Goal: Communication & Community: Answer question/provide support

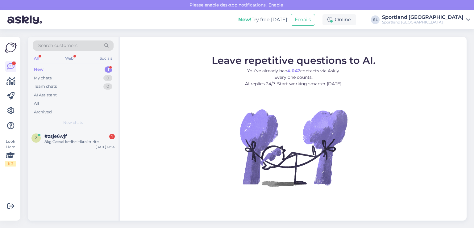
click at [81, 133] on div "#zsje6wjf 1" at bounding box center [79, 136] width 70 height 6
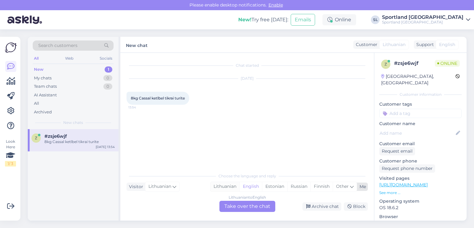
click at [231, 187] on div "Lithuanian" at bounding box center [225, 186] width 29 height 9
click at [242, 205] on div "Lithuanian to Lithuanian Take over the chat" at bounding box center [247, 206] width 56 height 11
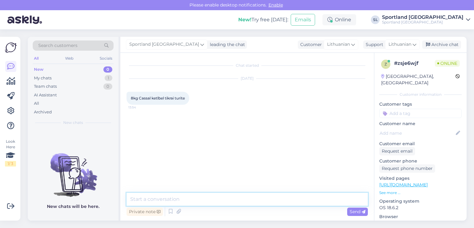
click at [237, 202] on textarea at bounding box center [247, 199] width 241 height 13
type textarea "Sveiki"
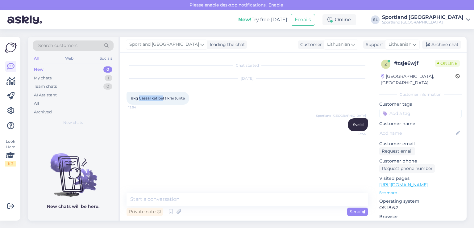
drag, startPoint x: 163, startPoint y: 98, endPoint x: 140, endPoint y: 99, distance: 23.5
click at [140, 99] on span "8kg Cassal ketlbel tikrai turite" at bounding box center [158, 98] width 54 height 5
copy span "Cassal ketlbe"
click at [246, 202] on div "Private note Send" at bounding box center [247, 205] width 241 height 25
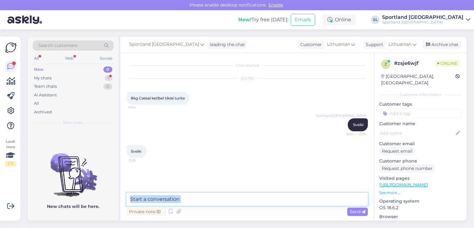
click at [245, 198] on textarea at bounding box center [247, 199] width 241 height 13
type textarea "prašome atsiųskite prekės nuorodą"
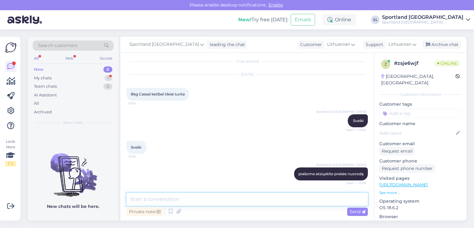
scroll to position [36, 0]
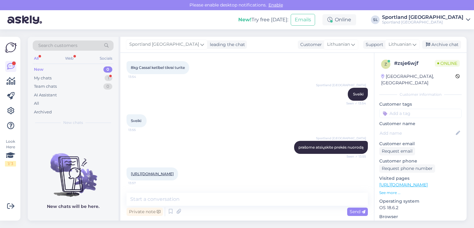
click at [174, 171] on link "https://sportland.lt/product/casall_kettlebell_sft_8kg_61074_901" at bounding box center [152, 173] width 43 height 5
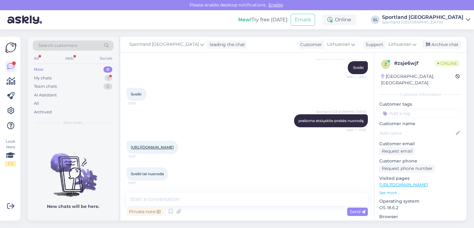
scroll to position [63, 0]
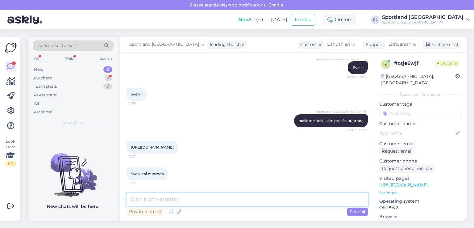
click at [260, 195] on textarea at bounding box center [247, 199] width 241 height 13
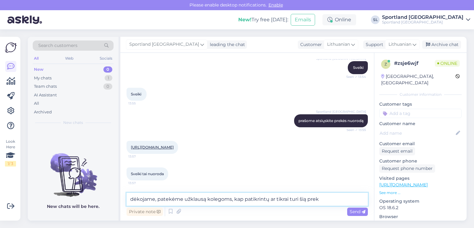
type textarea "dėkojame, patekėme užklausą kolegoms, kap patikrintų ar tikrai turi šią prekę"
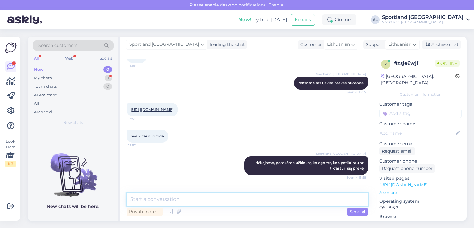
scroll to position [138, 0]
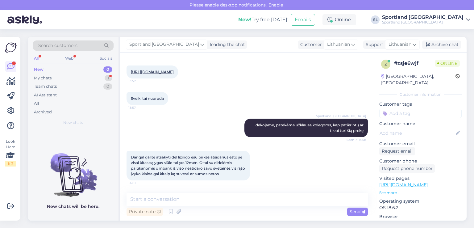
click at [319, 158] on div "Dar gal galite atsakyti dėl lizingo esu pirkes atsidarius esto jie visai kitas …" at bounding box center [247, 165] width 241 height 43
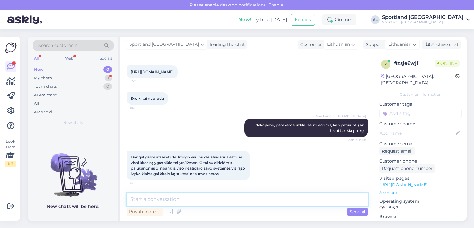
click at [194, 202] on textarea at bounding box center [247, 199] width 241 height 13
type textarea "S"
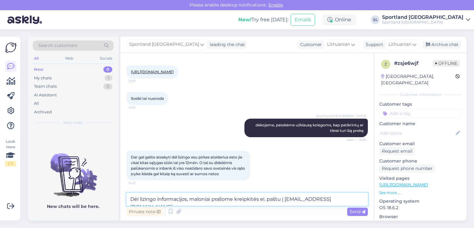
type textarea "Dėl lizingo informacijos, maloniai prašome kreipkitės el. paštu į aptarnavimas@…"
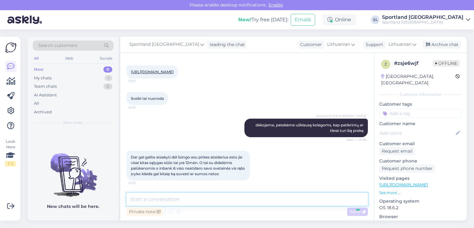
scroll to position [170, 0]
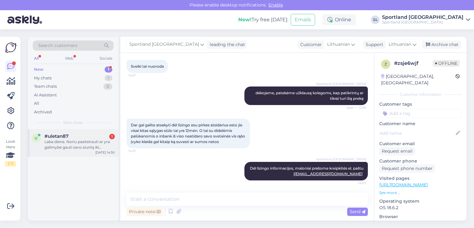
click at [80, 131] on div "u #uletan87 1 Laba diena. Noriu pasiteirauti ar yra galimybė gauti savo siuntą …" at bounding box center [73, 143] width 91 height 28
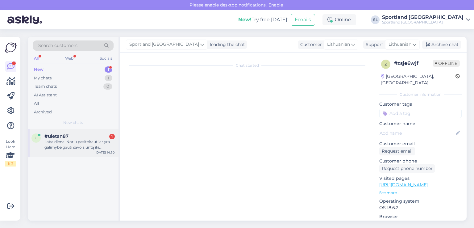
scroll to position [0, 0]
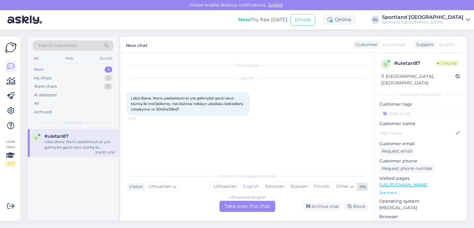
click at [236, 187] on div "Lithuanian" at bounding box center [225, 186] width 29 height 9
click at [241, 205] on div "Lithuanian to Lithuanian Take over the chat" at bounding box center [247, 206] width 56 height 11
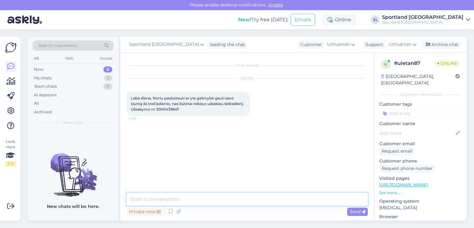
click at [219, 196] on textarea at bounding box center [247, 199] width 241 height 13
type textarea "Sveiki"
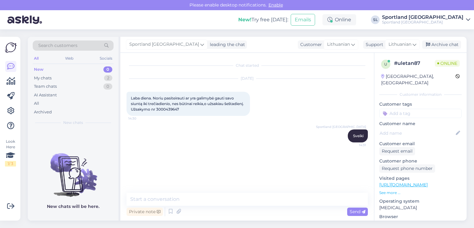
click at [187, 110] on span "Laba diena. Noriu pasiteirauti ar yra galimybė gauti savo siuntą iki trečiadien…" at bounding box center [188, 104] width 114 height 16
copy div "3000439647 14:30"
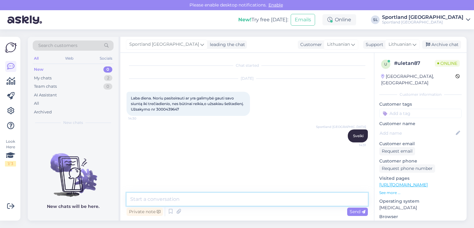
click at [220, 202] on textarea at bounding box center [247, 199] width 241 height 13
type textarea "6"
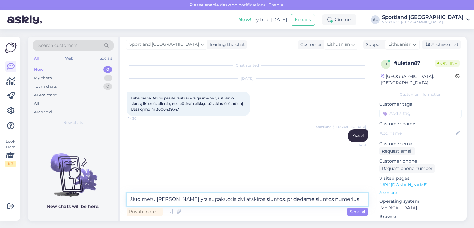
paste textarea "05805115809191"
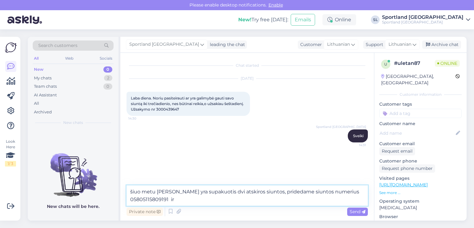
paste textarea "05757996430880"
type textarea "šiuo metu JUms yra supakuotis dvi atskiros siuntos, pridedame siuntos numerius …"
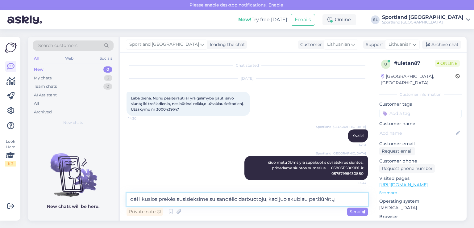
type textarea "dėl likusios prekės susisieksime su sandėlio darbuotoju, kad juo skubiau peržiū…"
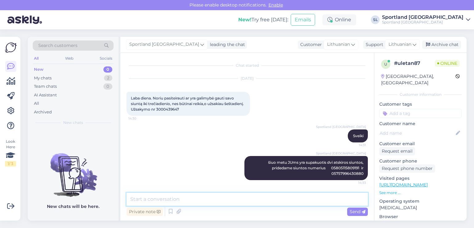
scroll to position [32, 0]
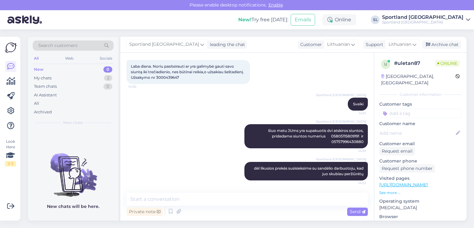
click at [190, 79] on div "Laba diena. Noriu pasiteirauti ar yra galimybė gauti savo siuntą iki trečiadien…" at bounding box center [188, 72] width 123 height 24
click at [190, 79] on span "Laba diena. Noriu pasiteirauti ar yra galimybė gauti savo siuntą iki trečiadien…" at bounding box center [188, 72] width 114 height 16
copy div "3000439647 14:30"
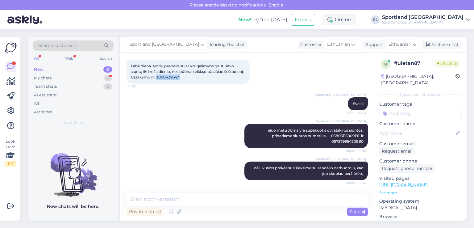
scroll to position [58, 0]
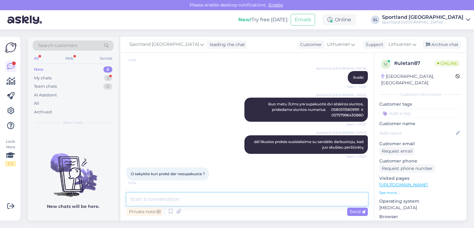
click at [206, 203] on textarea at bounding box center [247, 199] width 241 height 13
paste textarea "NIKE VOMERO PLUS"
type textarea "NIKE VOMERO PLUS"
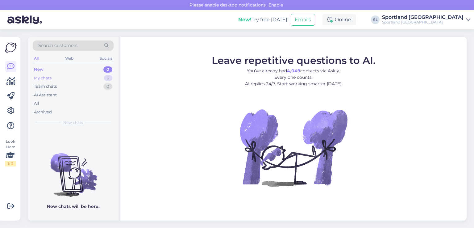
click at [84, 78] on div "My chats 2" at bounding box center [73, 78] width 81 height 9
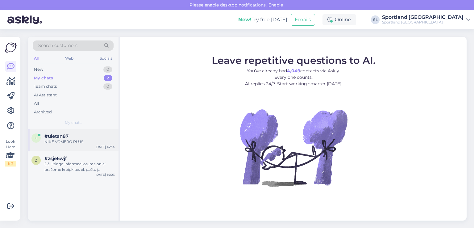
click at [85, 136] on div "#uletan87" at bounding box center [79, 136] width 70 height 6
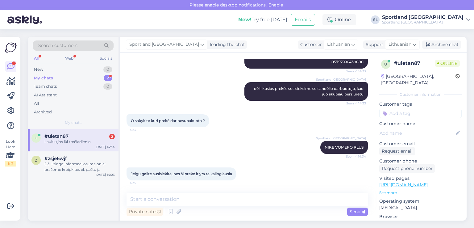
scroll to position [138, 0]
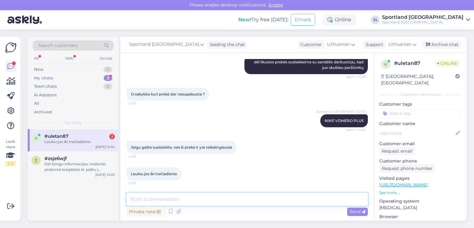
click at [190, 202] on textarea at bounding box center [247, 199] width 241 height 13
type textarea "I"
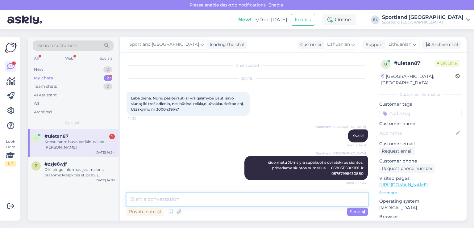
scroll to position [165, 0]
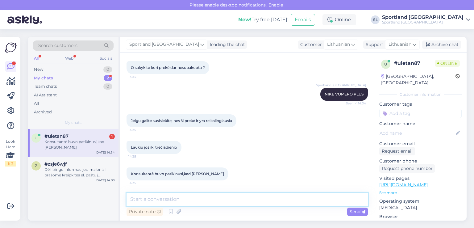
click at [215, 197] on textarea at bounding box center [247, 199] width 241 height 13
type textarea "M"
type textarea "Informaciją perdavėme sandėlio darbuotojui"
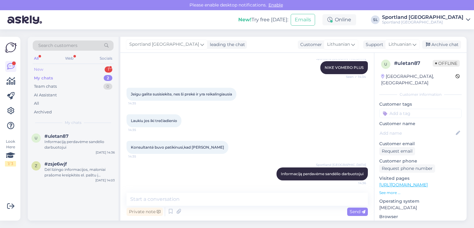
click at [44, 72] on div "New 1" at bounding box center [73, 69] width 81 height 9
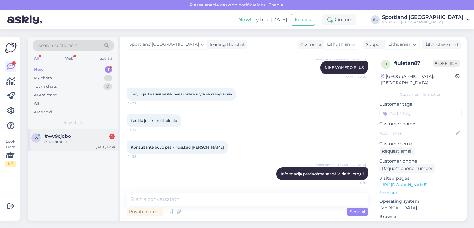
click at [80, 135] on div "#wv9cjqbo 1" at bounding box center [79, 136] width 70 height 6
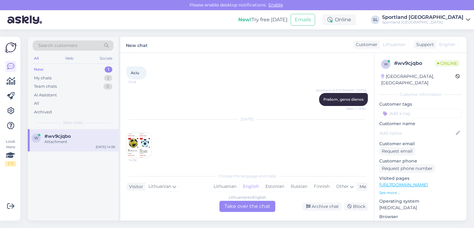
scroll to position [842, 0]
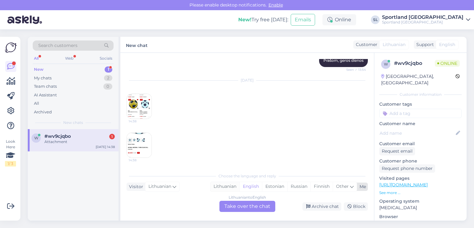
click at [226, 187] on div "Lithuanian" at bounding box center [225, 186] width 29 height 9
click at [233, 207] on div "Lithuanian to Lithuanian Take over the chat" at bounding box center [247, 206] width 56 height 11
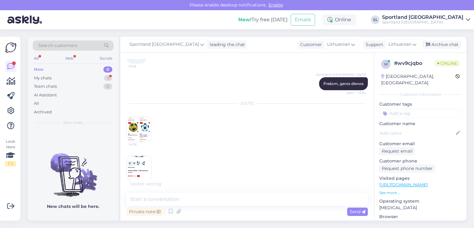
scroll to position [825, 0]
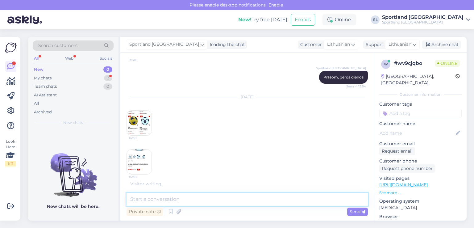
click at [212, 203] on textarea at bounding box center [247, 199] width 241 height 13
type textarea "Sveiki"
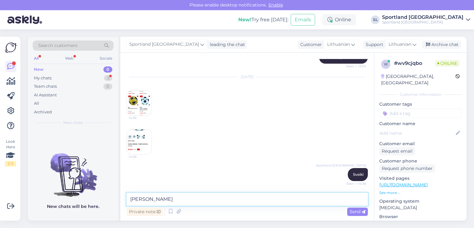
scroll to position [878, 0]
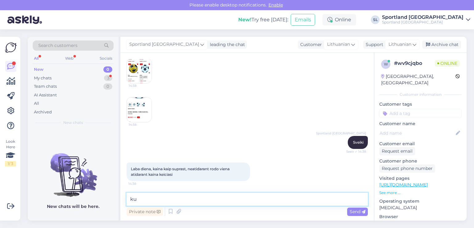
type textarea "k"
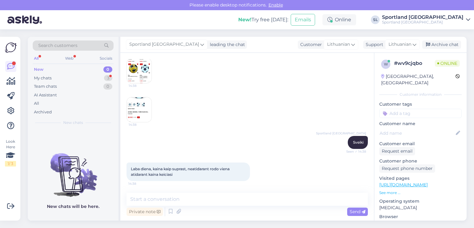
click at [137, 66] on img at bounding box center [139, 70] width 25 height 25
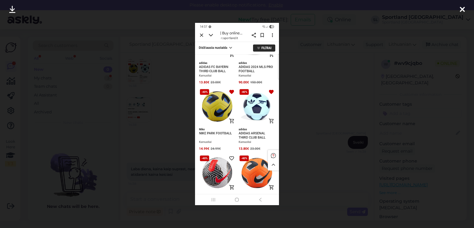
click at [464, 10] on icon at bounding box center [462, 10] width 5 height 8
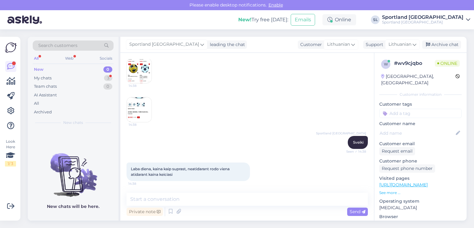
click at [142, 102] on img at bounding box center [139, 109] width 25 height 25
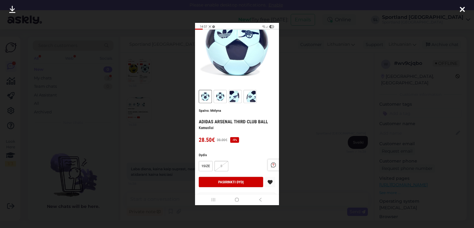
click at [464, 10] on icon at bounding box center [462, 10] width 5 height 8
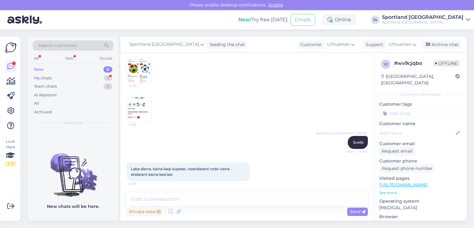
click at [137, 72] on img at bounding box center [139, 70] width 25 height 25
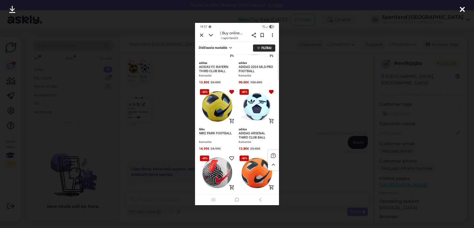
click at [465, 10] on icon at bounding box center [462, 10] width 5 height 8
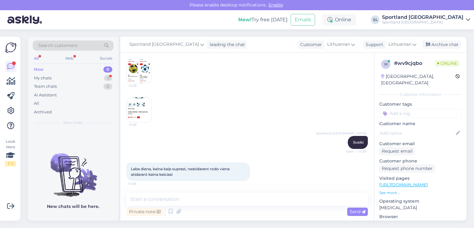
click at [143, 101] on img at bounding box center [139, 109] width 25 height 25
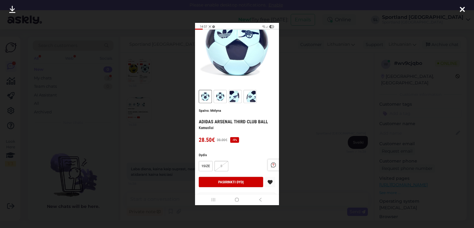
click at [466, 12] on div at bounding box center [462, 9] width 12 height 19
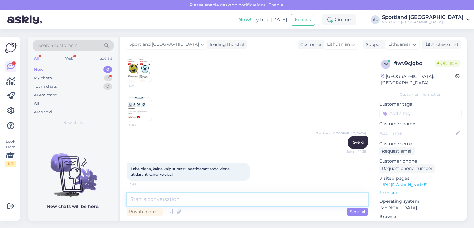
click at [207, 200] on textarea at bounding box center [247, 199] width 241 height 13
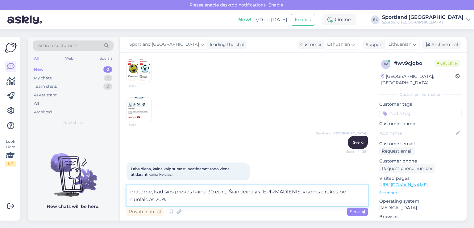
click at [155, 199] on textarea "matome, kad šios prekės kaina 30 eurų. Šiandeina yra EPIRMADIENIS, visoms prekė…" at bounding box center [247, 195] width 241 height 20
click at [199, 199] on textarea "matome, kad šios prekės kaina 30 eurų. Šiandeina yra EPIRMADIENIS, visoms prekė…" at bounding box center [247, 195] width 241 height 20
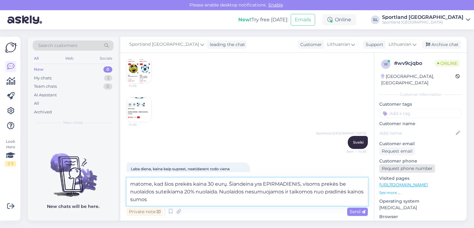
type textarea "matome, kad šios prekės kaina 30 eurų. Šiandeina yra EPIRMADIENIS, visoms prekė…"
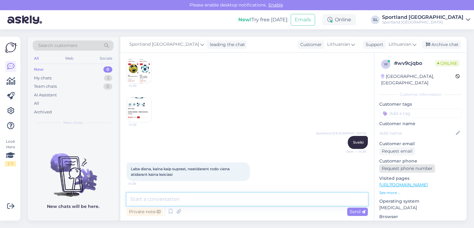
scroll to position [921, 0]
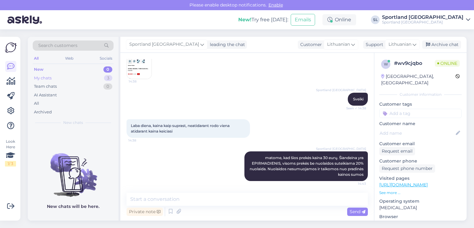
click at [44, 79] on div "My chats" at bounding box center [43, 78] width 18 height 6
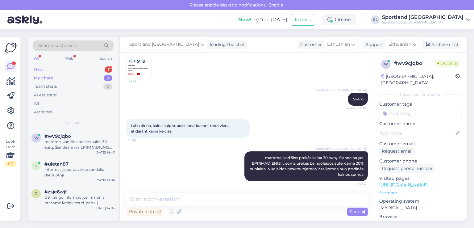
click at [54, 72] on div "New 1" at bounding box center [73, 69] width 81 height 9
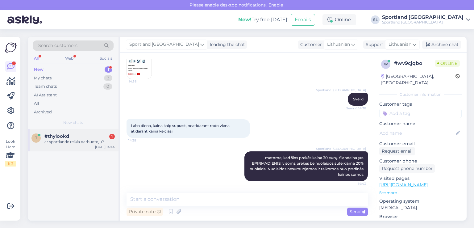
click at [55, 142] on div "ar sportlande reikia darbuotojų?" at bounding box center [79, 142] width 70 height 6
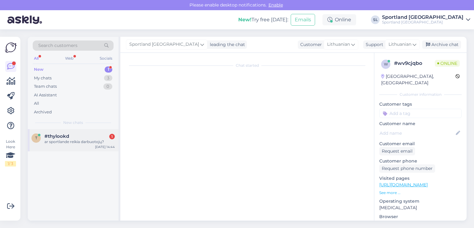
scroll to position [0, 0]
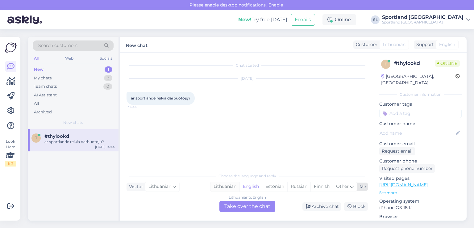
click at [222, 189] on div "Lithuanian" at bounding box center [225, 186] width 29 height 9
drag, startPoint x: 250, startPoint y: 210, endPoint x: 247, endPoint y: 208, distance: 4.2
click at [250, 210] on div "Lithuanian to Lithuanian Take over the chat" at bounding box center [247, 206] width 56 height 11
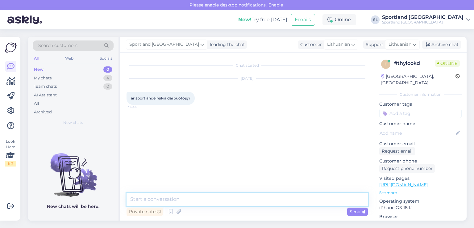
click at [231, 201] on textarea at bounding box center [247, 199] width 241 height 13
type textarea "Sveiki"
type textarea "visi Sporltand darbo skelbimai pateikti cvbankas"
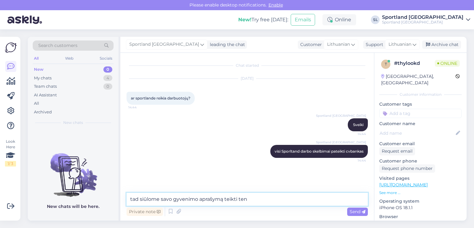
drag, startPoint x: 223, startPoint y: 202, endPoint x: 172, endPoint y: 198, distance: 51.7
click at [172, 198] on textarea "tad siūlome savo gyvenimo aprašymą teikti ten" at bounding box center [247, 199] width 241 height 13
click at [226, 202] on textarea "tad siūlome savo CV teikti ten" at bounding box center [247, 199] width 241 height 13
type textarea "tad siūlome savo CV teikti ten."
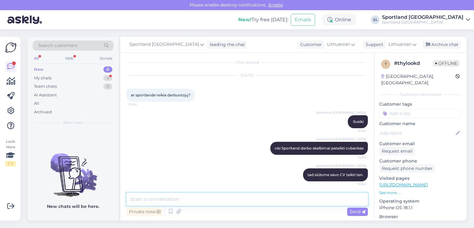
scroll to position [4, 0]
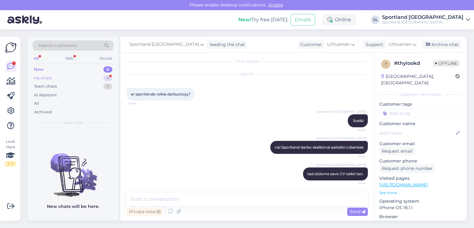
click at [59, 74] on div "My chats 4" at bounding box center [73, 78] width 81 height 9
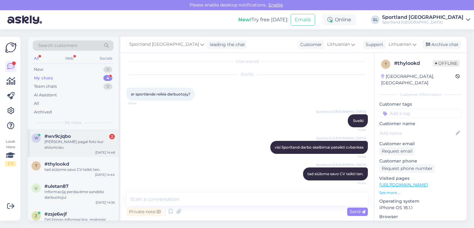
click at [77, 133] on div "#wv9cjqbo 2" at bounding box center [79, 136] width 70 height 6
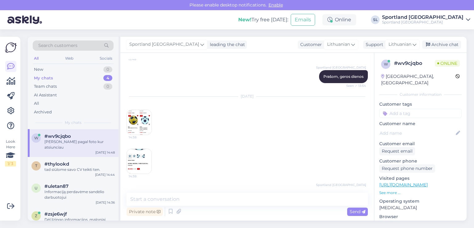
scroll to position [825, 0]
click at [143, 125] on img at bounding box center [139, 123] width 25 height 25
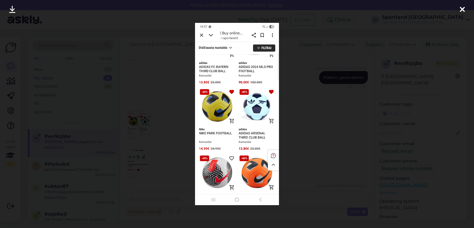
click at [461, 7] on icon at bounding box center [462, 10] width 5 height 8
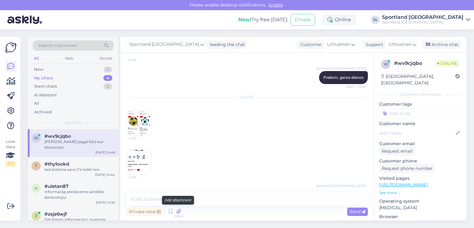
click at [178, 211] on icon at bounding box center [178, 211] width 9 height 9
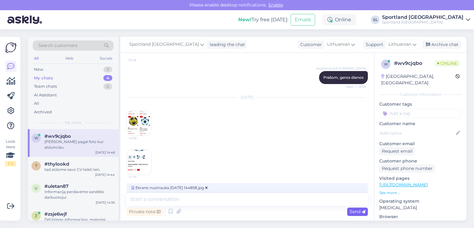
click at [357, 211] on span "Send" at bounding box center [358, 212] width 16 height 6
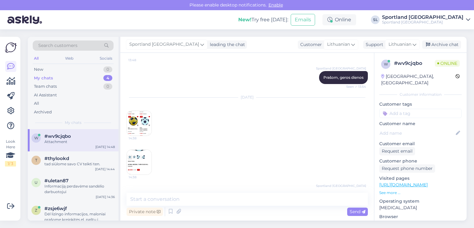
scroll to position [1018, 0]
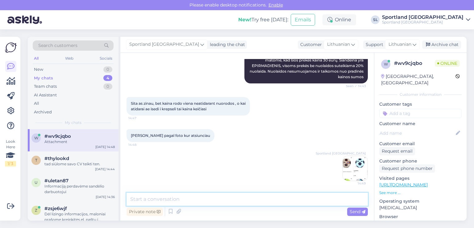
click at [232, 202] on textarea at bounding box center [247, 199] width 241 height 13
type textarea "A"
click at [217, 199] on textarea "ar galėtumėte patikslinti koks Jūsų nuotraukoje kamuolio dydis?" at bounding box center [247, 199] width 241 height 13
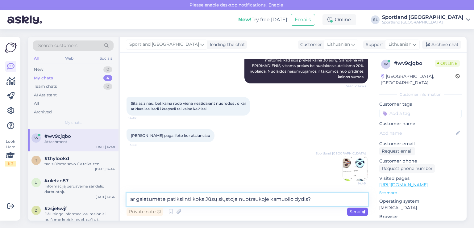
type textarea "ar galėtumėte patikslinti koks Jūsų siųstoje nuotraukoje kamuolio dydis?"
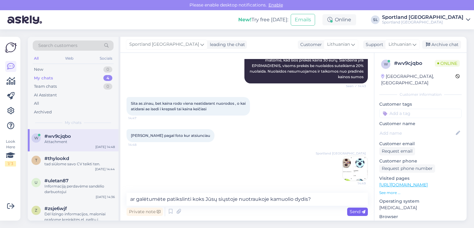
click at [360, 210] on span "Send" at bounding box center [358, 212] width 16 height 6
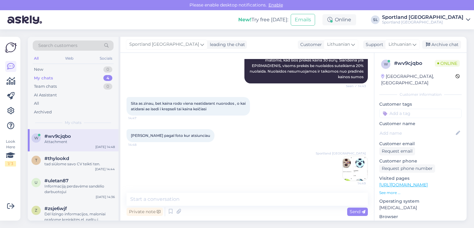
scroll to position [1050, 0]
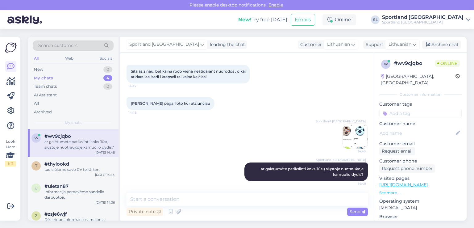
click at [349, 137] on img at bounding box center [355, 136] width 25 height 25
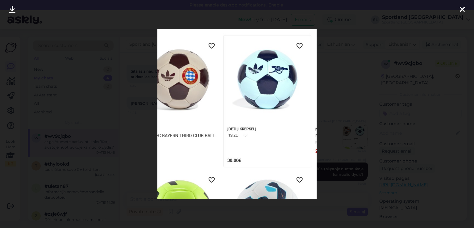
click at [463, 10] on icon at bounding box center [462, 10] width 5 height 8
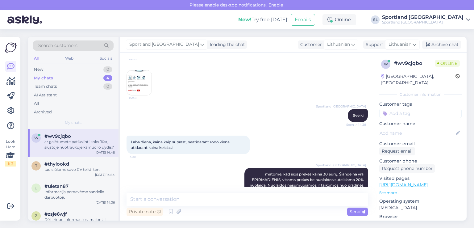
scroll to position [834, 0]
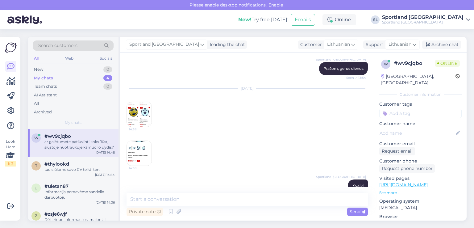
click at [151, 110] on img at bounding box center [139, 114] width 25 height 25
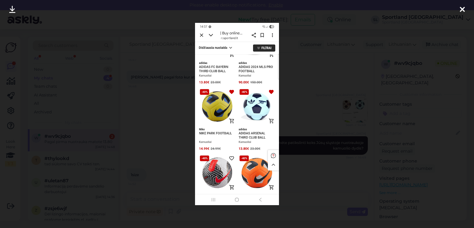
scroll to position [1103, 0]
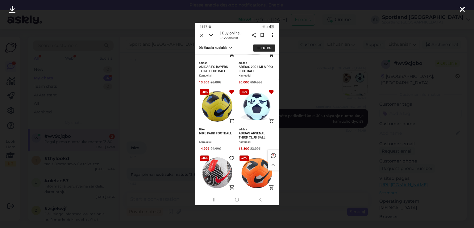
click at [460, 7] on icon at bounding box center [462, 10] width 5 height 8
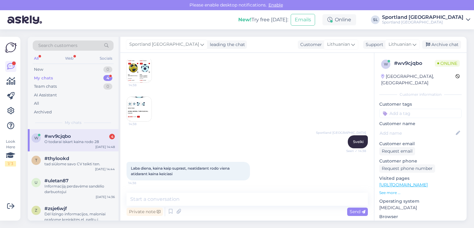
scroll to position [879, 0]
click at [137, 63] on img at bounding box center [139, 69] width 25 height 25
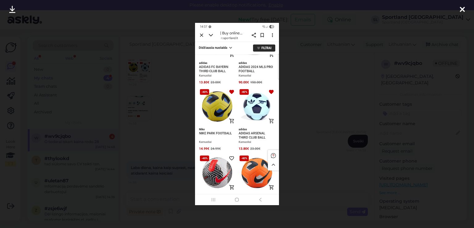
click at [460, 11] on icon at bounding box center [462, 10] width 5 height 8
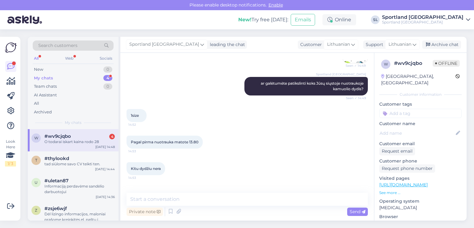
scroll to position [1156, 0]
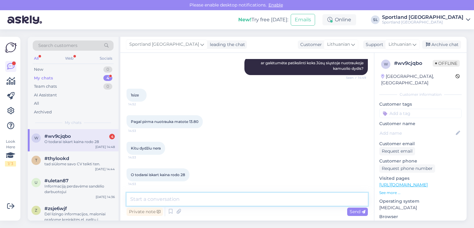
click at [242, 199] on textarea at bounding box center [247, 199] width 241 height 13
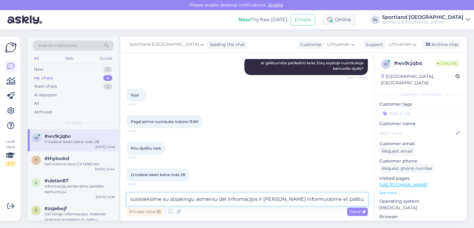
type textarea "susisieksime su atsakingu asmeniu dėl infromacijos ir [PERSON_NAME] informuosim…"
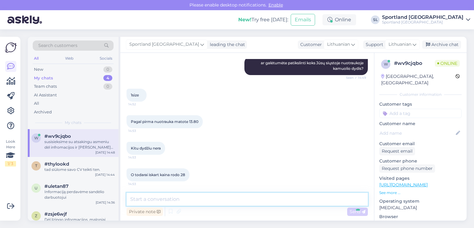
scroll to position [1189, 0]
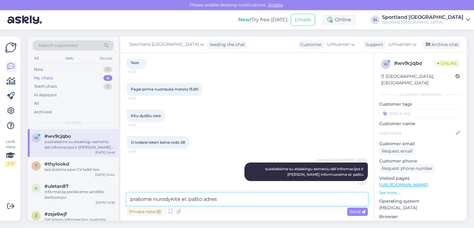
type textarea "prašome nurodykite el. pašto adresą"
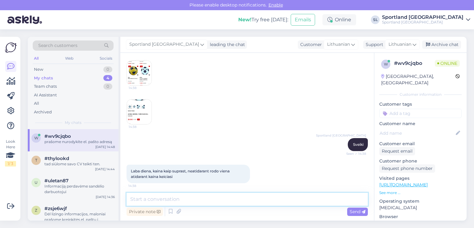
scroll to position [844, 0]
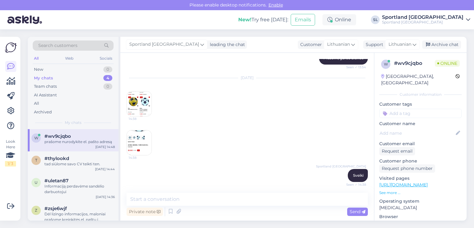
click at [137, 106] on img at bounding box center [139, 103] width 25 height 25
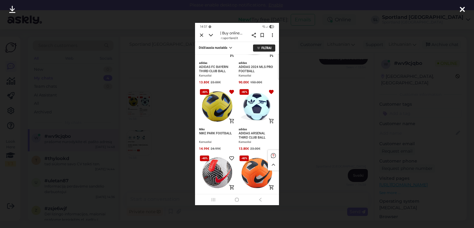
click at [14, 11] on icon at bounding box center [12, 10] width 6 height 8
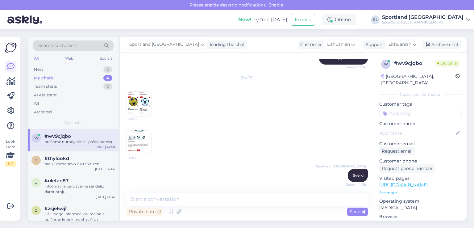
click at [147, 151] on img at bounding box center [139, 142] width 25 height 25
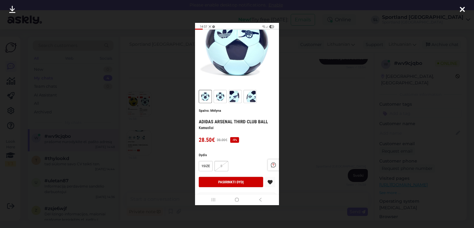
click at [464, 13] on icon at bounding box center [462, 10] width 5 height 8
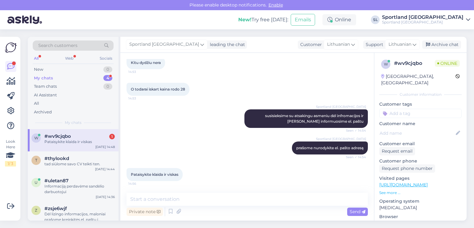
scroll to position [1241, 0]
click at [50, 158] on span "#thylookd" at bounding box center [56, 159] width 25 height 6
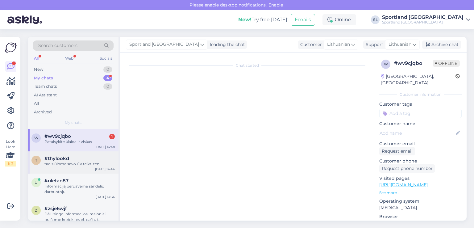
scroll to position [4, 0]
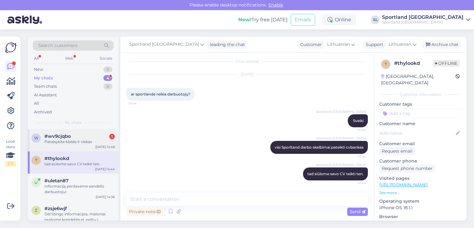
click at [65, 145] on div "w #wv9cjqbo 1 Pataisykite klaida ir viskas Sep 8 14:48" at bounding box center [73, 140] width 91 height 22
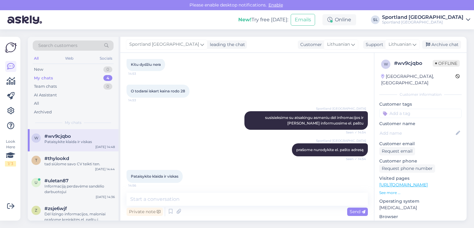
scroll to position [1241, 0]
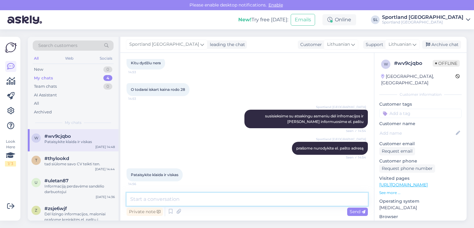
click at [244, 200] on textarea at bounding box center [247, 199] width 241 height 13
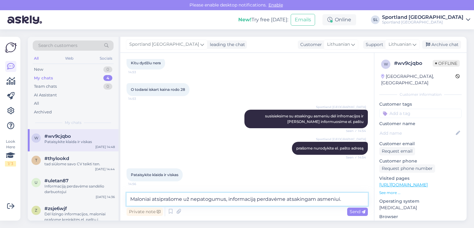
type textarea "Maloniai atsiprašome už nepatogumus, informaciją perdavėme atsakingam asmeniui."
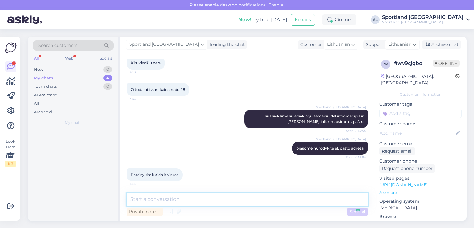
scroll to position [1274, 0]
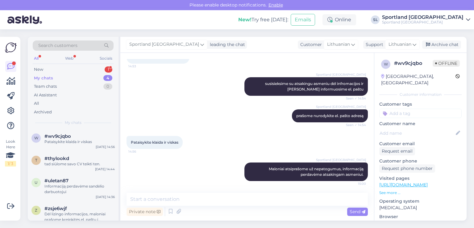
click at [73, 62] on div "All Web Socials" at bounding box center [73, 59] width 81 height 10
click at [77, 71] on div "New 1" at bounding box center [73, 69] width 81 height 9
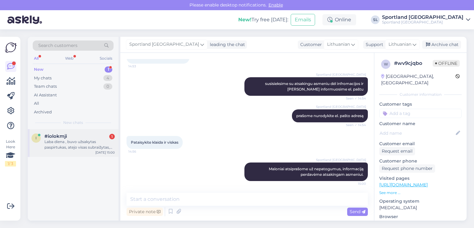
click at [98, 139] on div "Laba diena , buvo užsakytas paspirtukas, atejo visas subraižytas, naudotas, ir …" at bounding box center [79, 144] width 70 height 11
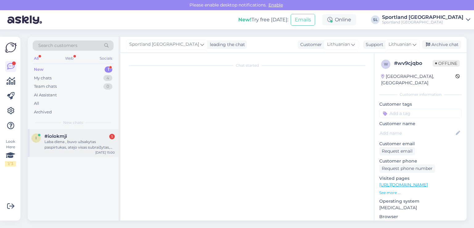
scroll to position [645, 0]
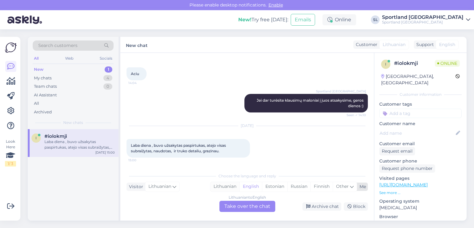
click at [226, 189] on div "Lithuanian" at bounding box center [225, 186] width 29 height 9
click at [236, 204] on div "Lithuanian to Lithuanian Take over the chat" at bounding box center [247, 206] width 56 height 11
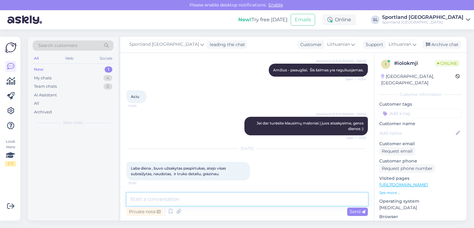
click at [219, 198] on textarea at bounding box center [247, 199] width 241 height 13
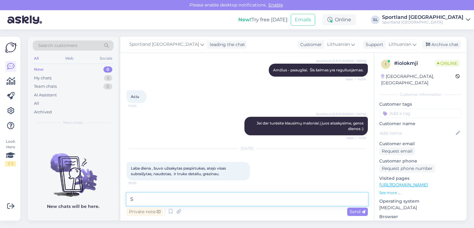
scroll to position [661, 0]
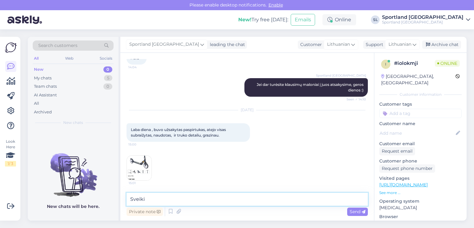
type textarea "Sveiki"
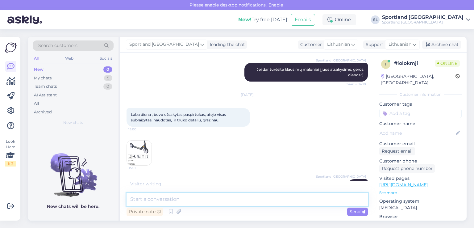
scroll to position [694, 0]
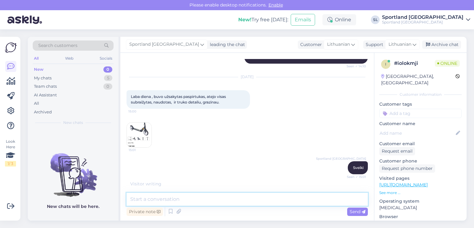
click at [223, 194] on textarea at bounding box center [247, 199] width 241 height 13
type textarea "k"
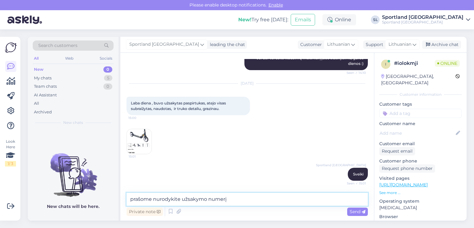
type textarea "prašome nurodykite užsakymo numerį"
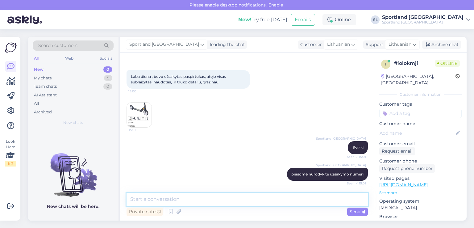
scroll to position [746, 0]
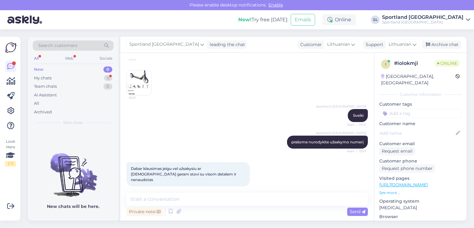
click at [223, 137] on div "Sportland Lithuania prašome nurodykite užsakymo numerį Seen ✓ 15:01" at bounding box center [247, 142] width 241 height 27
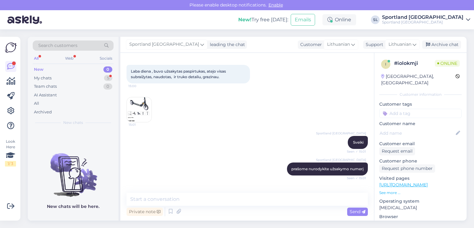
scroll to position [684, 0]
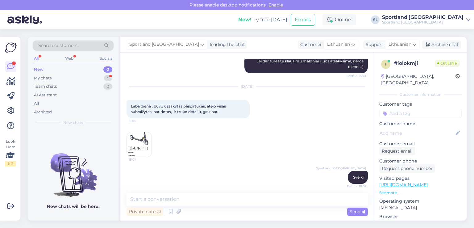
click at [151, 141] on img at bounding box center [139, 144] width 25 height 25
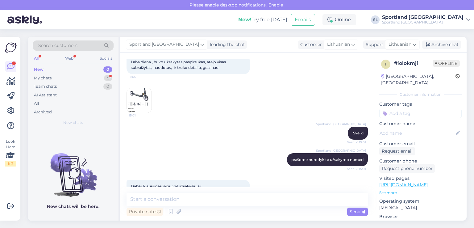
scroll to position [746, 0]
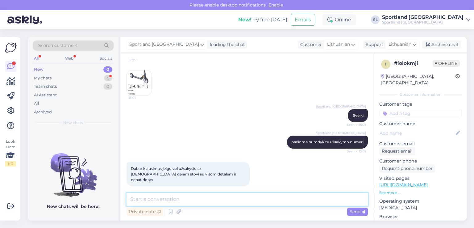
click at [214, 197] on textarea at bounding box center [247, 199] width 241 height 13
type textarea "apgailestaujame, tačiau turimas paspirtukas turi defektų."
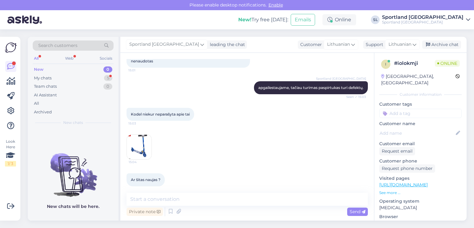
scroll to position [891, 0]
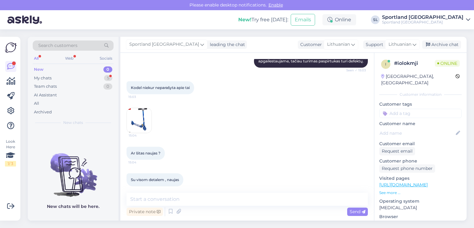
click at [142, 123] on img at bounding box center [139, 120] width 25 height 25
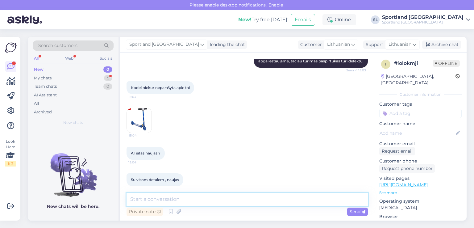
click at [206, 203] on textarea at bounding box center [247, 199] width 241 height 13
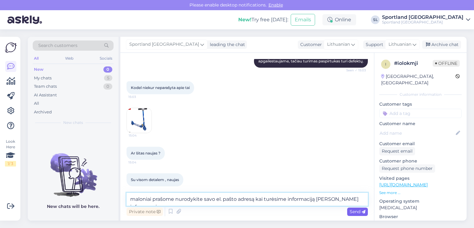
type textarea "maloniai prašome nurodykite savo el. pašto adresą kai turėsime informaciją Jus …"
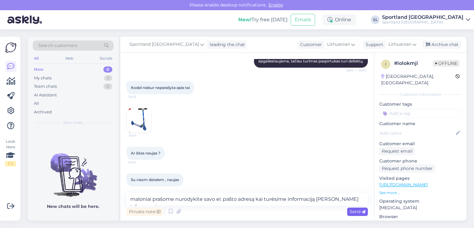
click at [353, 212] on span "Send" at bounding box center [358, 212] width 16 height 6
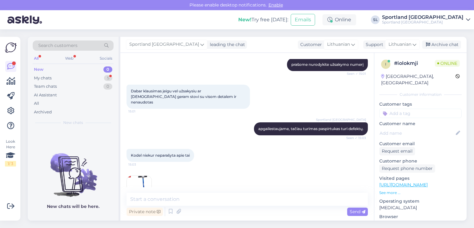
scroll to position [888, 0]
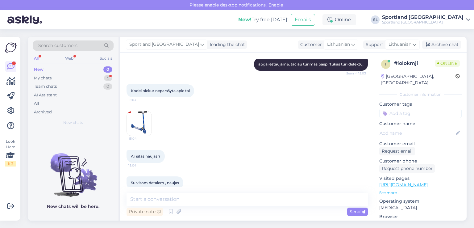
click at [145, 118] on img at bounding box center [139, 123] width 25 height 25
click at [143, 111] on img at bounding box center [139, 123] width 25 height 25
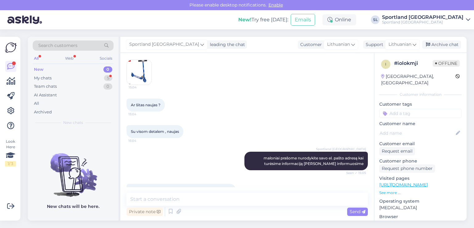
scroll to position [949, 0]
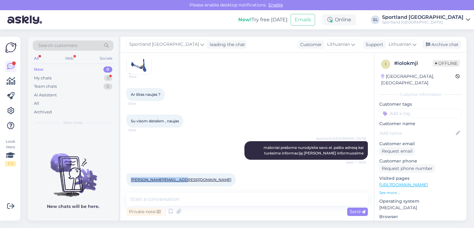
drag, startPoint x: 180, startPoint y: 175, endPoint x: 129, endPoint y: 175, distance: 51.2
click at [129, 175] on div "Ilona.chvasko@gmail.com 15:06" at bounding box center [181, 179] width 109 height 13
copy link "Ilona.chvasko@gmail.com"
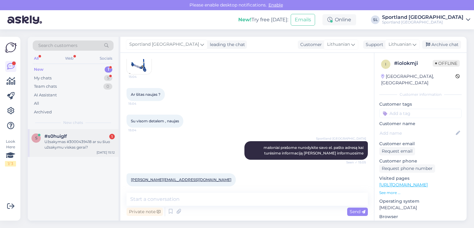
click at [65, 142] on div "Užsakymas #3000439418 ar su šiuo užsakymu viskas gerai?" at bounding box center [79, 144] width 70 height 11
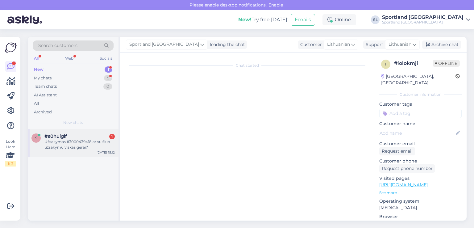
scroll to position [0, 0]
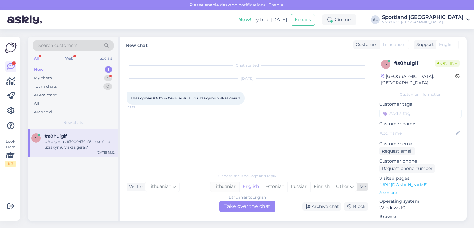
click at [227, 188] on div "Lithuanian" at bounding box center [225, 186] width 29 height 9
click at [231, 204] on div "Lithuanian to Lithuanian Take over the chat" at bounding box center [247, 206] width 56 height 11
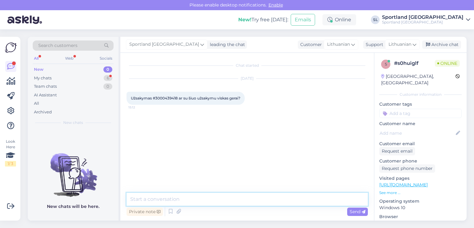
click at [208, 201] on textarea at bounding box center [247, 199] width 241 height 13
type textarea "Sveiki, patikrinsime"
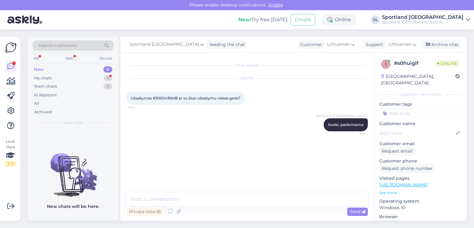
click at [170, 99] on span "Užsakymas #3000439418 ar su šiuo užsakymu viskas gerai?" at bounding box center [186, 98] width 110 height 5
copy span "3000439418"
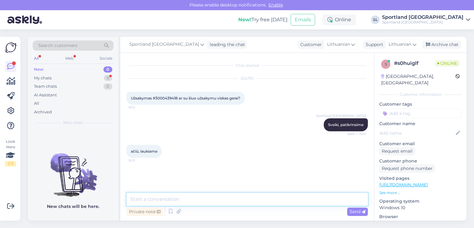
click at [206, 195] on textarea at bounding box center [247, 199] width 241 height 13
type textarea "Šis užsakymas, buvo neapmokėtas ir automatiškai atšauktas"
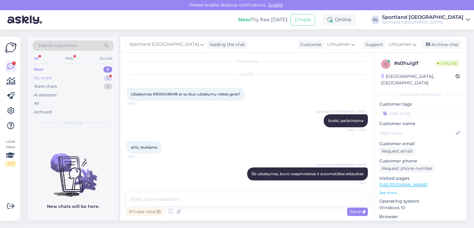
click at [56, 79] on div "My chats 6" at bounding box center [73, 78] width 81 height 9
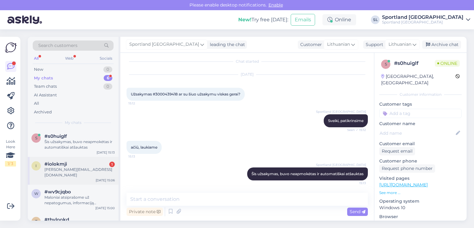
click at [89, 170] on div "Ilona.chvasko@gmail.com" at bounding box center [79, 172] width 70 height 11
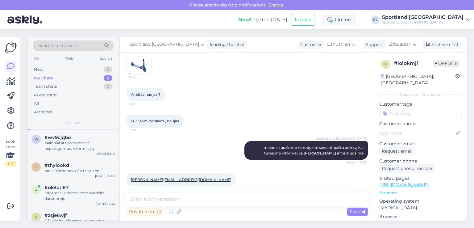
scroll to position [64, 0]
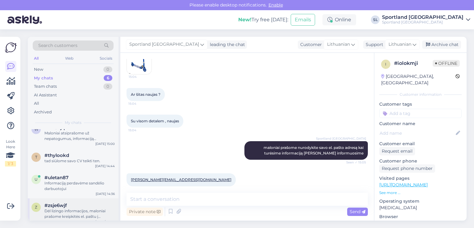
click at [76, 202] on div "#zsje6wjf" at bounding box center [79, 205] width 70 height 6
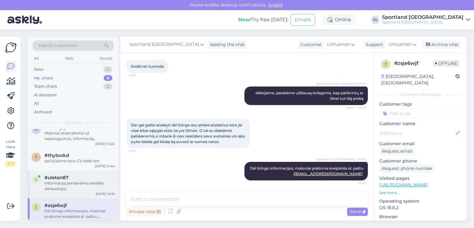
click at [68, 186] on div "u #uletan87 Informaciją perdavėme sandėlio darbuotojui Sep 8 14:36" at bounding box center [73, 184] width 91 height 28
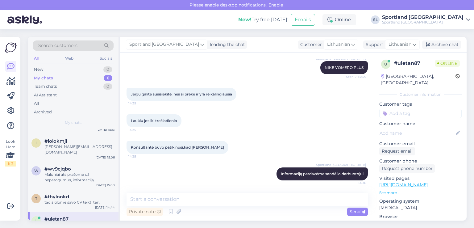
scroll to position [64, 0]
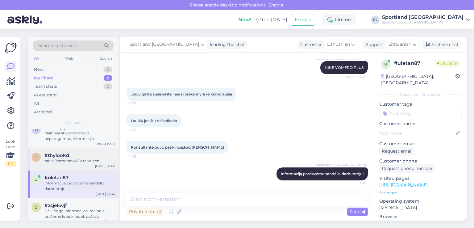
click at [65, 158] on div "tad siūlome savo CV teikti ten." at bounding box center [79, 161] width 70 height 6
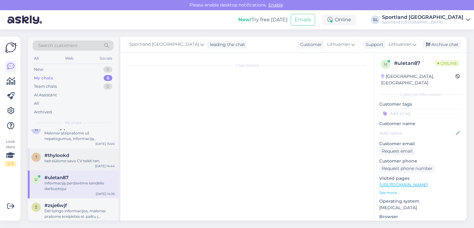
scroll to position [4, 0]
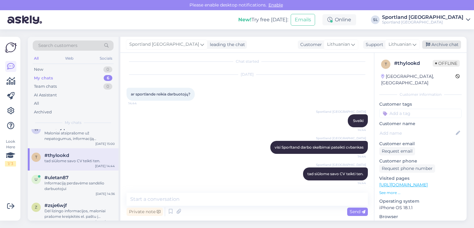
click at [456, 42] on div "Archive chat" at bounding box center [441, 44] width 39 height 8
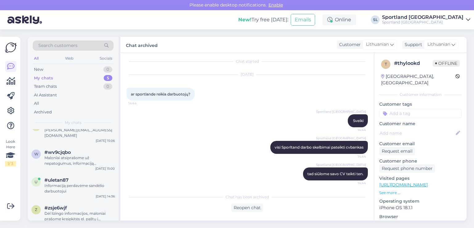
scroll to position [42, 0]
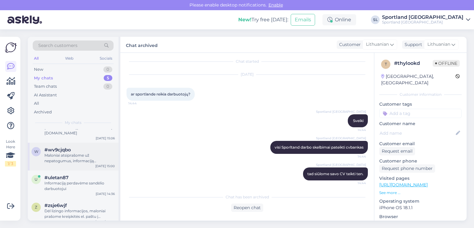
click at [79, 152] on div "Maloniai atsiprašome už nepatogumus, informaciją perdavėme atsakingam asmeniui." at bounding box center [79, 157] width 70 height 11
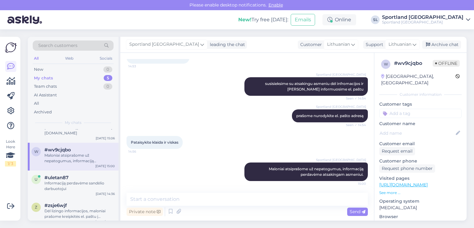
scroll to position [11, 0]
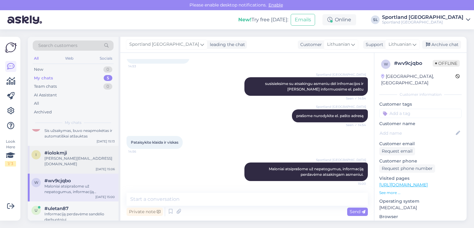
click at [78, 156] on div "Ilona.chvasko@gmail.com" at bounding box center [79, 161] width 70 height 11
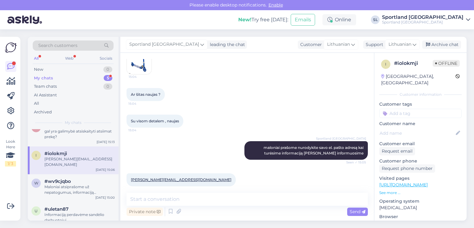
scroll to position [0, 0]
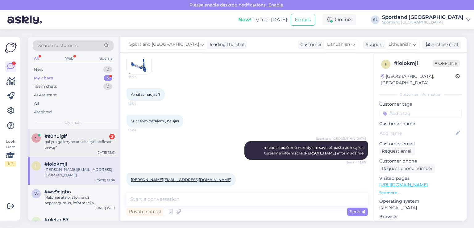
click at [78, 142] on div "gal yra galimybė atsiskaityti atsiimat prekę?" at bounding box center [79, 144] width 70 height 11
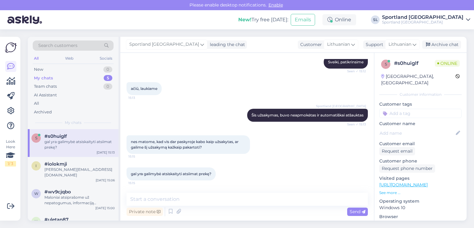
scroll to position [63, 0]
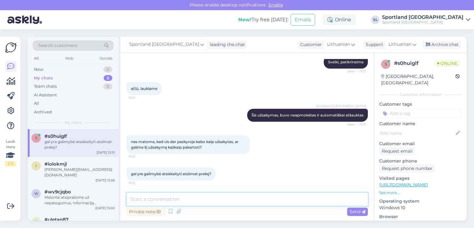
click at [248, 202] on textarea at bounding box center [247, 199] width 241 height 13
type textarea "šis užsakymas nevykdomas jis atšauktas"
type textarea "j"
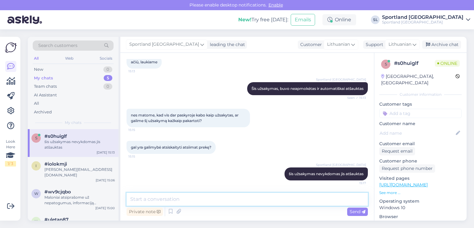
type textarea "j"
type textarea "Užsakymas vykdomas tim tada kai būna apmokėtas"
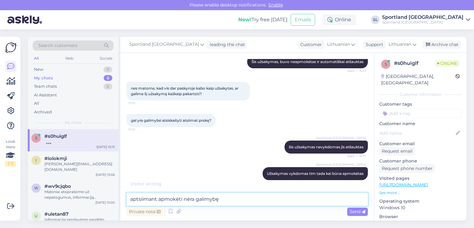
click at [157, 198] on textarea "aptsiimant apmokėti nėra galimybę" at bounding box center [247, 199] width 241 height 13
click at [247, 199] on textarea "aptsiimant užsakymą apmokėti nėra galimybę" at bounding box center [247, 199] width 241 height 13
type textarea "aptsiimant užsakymą apmokėti nėra galimybės"
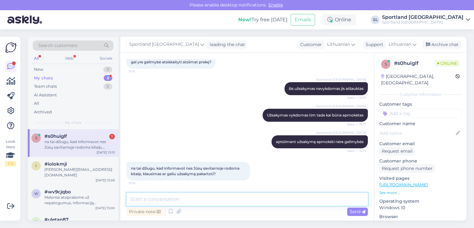
scroll to position [201, 0]
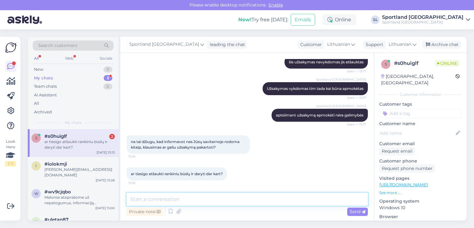
click at [238, 195] on textarea at bounding box center [247, 199] width 241 height 13
type textarea "taip užsakymą galite atlikti dar kartą"
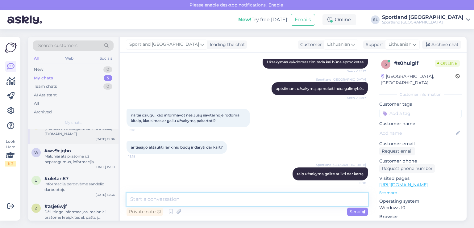
scroll to position [36, 0]
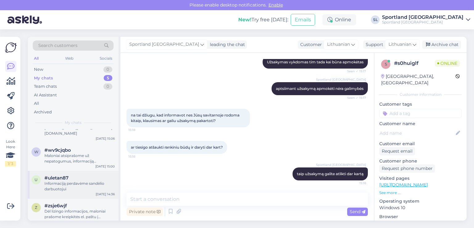
click at [57, 175] on span "#uletan87" at bounding box center [56, 178] width 24 height 6
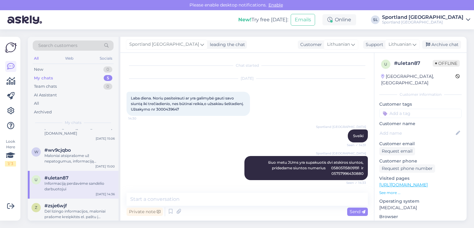
scroll to position [191, 0]
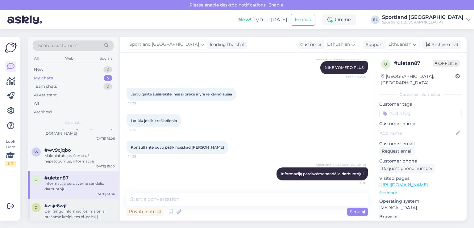
click at [73, 210] on div "Dėl lizingo informacijos, maloniai prašome kreipkitės el. paštu į aptarnavimas@…" at bounding box center [79, 213] width 70 height 11
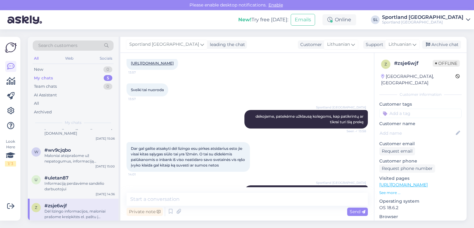
scroll to position [170, 0]
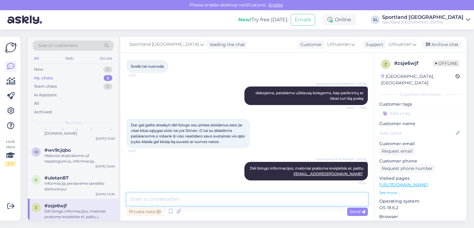
click at [175, 200] on textarea at bounding box center [247, 199] width 241 height 13
type textarea "Taip prekę turime Sportland Kaunas Akropolis aprduotuvėje"
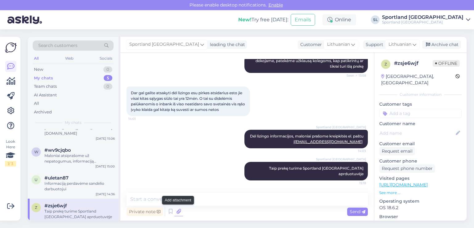
click at [180, 207] on icon at bounding box center [178, 211] width 9 height 9
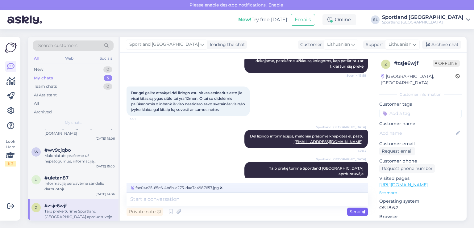
click at [358, 211] on span "Send" at bounding box center [358, 212] width 16 height 6
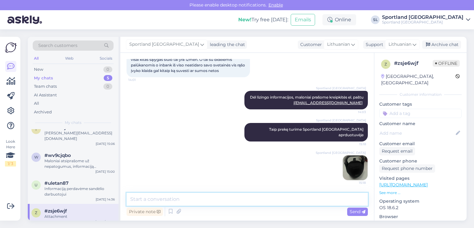
click at [262, 202] on textarea at bounding box center [247, 199] width 241 height 13
type textarea "pridėjome prekės nuotrauką."
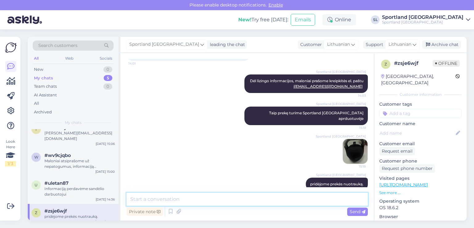
scroll to position [262, 0]
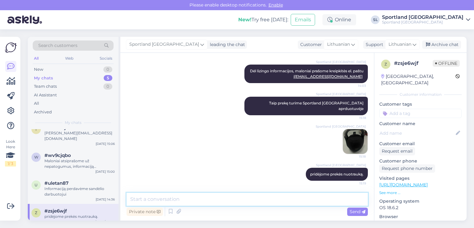
click at [285, 197] on textarea at bounding box center [247, 199] width 241 height 13
type textarea "k"
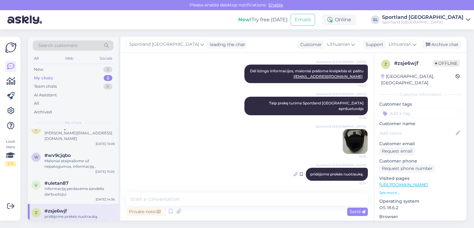
click at [294, 172] on icon at bounding box center [296, 174] width 4 height 4
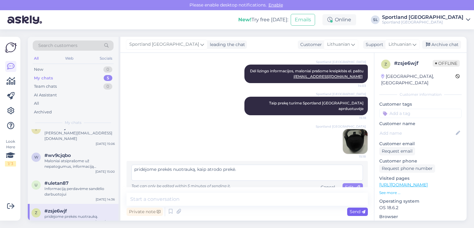
type textarea "pridėjome prekės nuotrauką, kaip atrodo prekė."
click at [357, 212] on span "Send" at bounding box center [358, 212] width 16 height 6
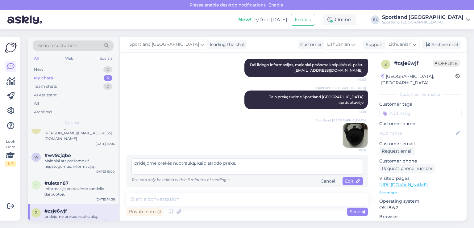
scroll to position [269, 0]
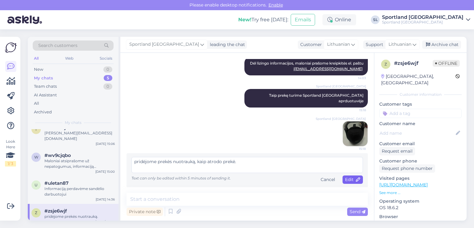
click at [356, 181] on icon at bounding box center [358, 179] width 4 height 4
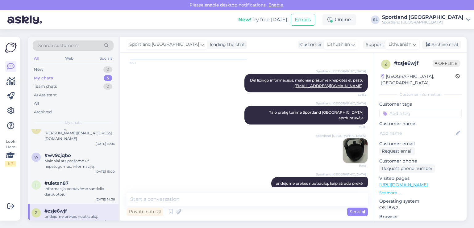
scroll to position [262, 0]
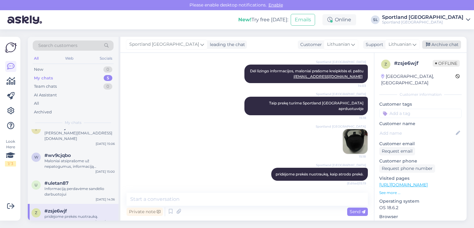
click at [445, 44] on div "Archive chat" at bounding box center [441, 44] width 39 height 8
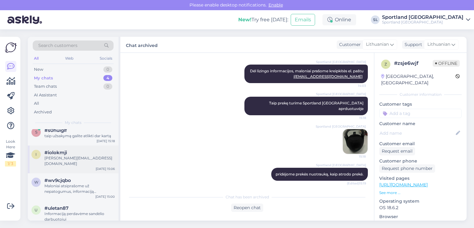
scroll to position [9, 0]
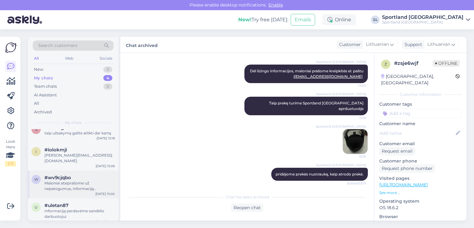
click at [76, 175] on div "#wv9cjqbo" at bounding box center [79, 178] width 70 height 6
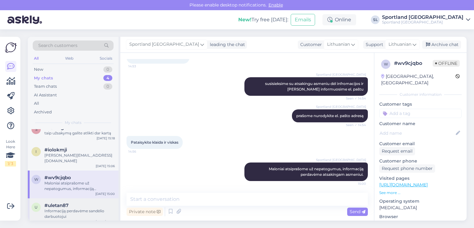
click at [70, 202] on div "#uletan87" at bounding box center [79, 205] width 70 height 6
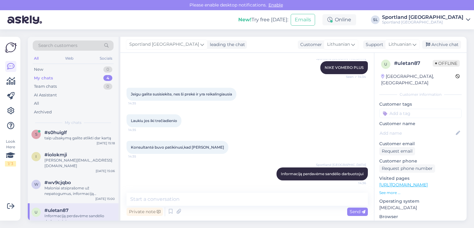
scroll to position [0, 0]
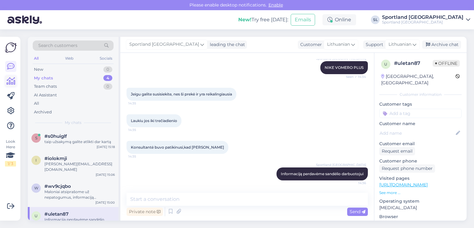
click at [6, 79] on icon at bounding box center [10, 80] width 9 height 7
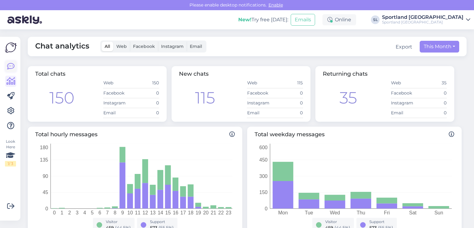
click at [13, 64] on icon at bounding box center [10, 66] width 7 height 7
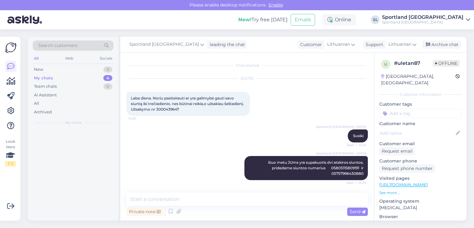
scroll to position [191, 0]
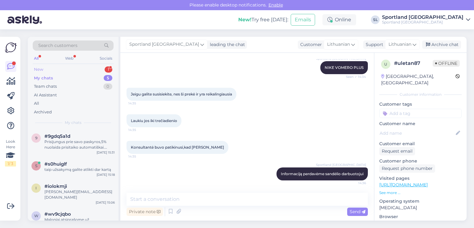
click at [54, 67] on div "New 1" at bounding box center [73, 69] width 81 height 9
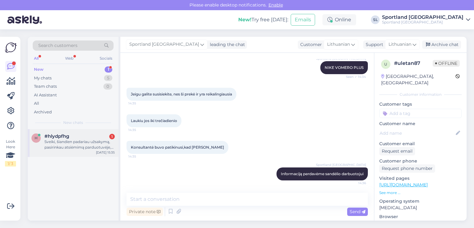
click at [70, 136] on div "#hlydpfhg 1" at bounding box center [79, 136] width 70 height 6
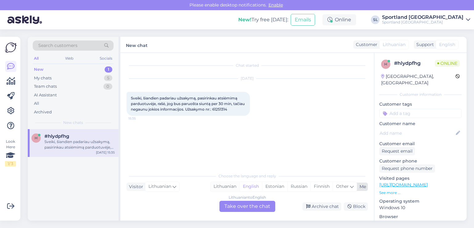
click at [225, 184] on div "Lithuanian" at bounding box center [225, 186] width 29 height 9
click at [233, 208] on div "Lithuanian to Lithuanian Take over the chat" at bounding box center [247, 206] width 56 height 11
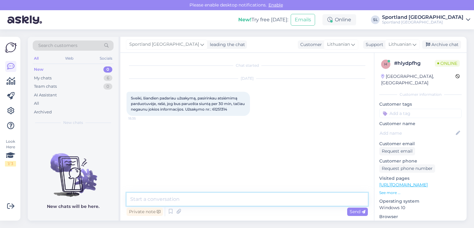
click at [206, 200] on textarea at bounding box center [247, 199] width 241 height 13
type textarea "Sveiki"
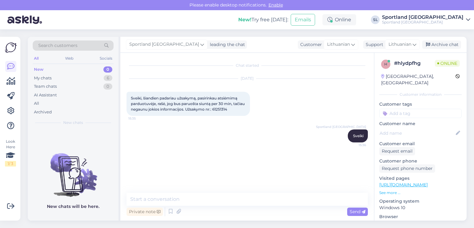
click at [237, 109] on span "Sveiki, šiandien padariau užsakymą, pasirinkau atsiėmimą parduotuvėje, rašė, jo…" at bounding box center [188, 104] width 115 height 16
copy div "61251314 15:35"
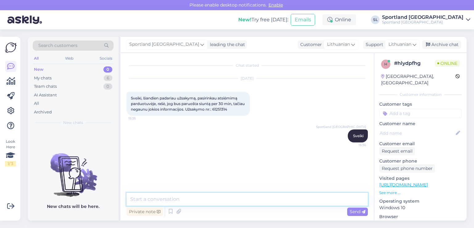
click at [222, 198] on textarea at bounding box center [247, 199] width 241 height 13
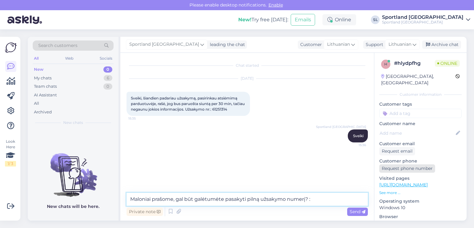
type textarea "Maloniai prašome, gal būt galėtumėte pasakyti pilną užsakymo numerį?"
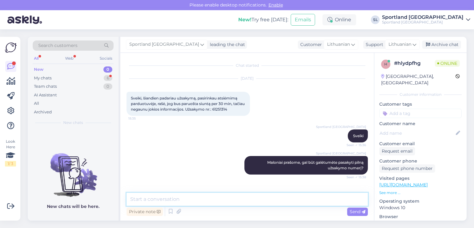
scroll to position [74, 0]
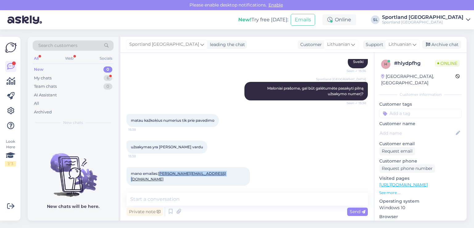
drag, startPoint x: 220, startPoint y: 174, endPoint x: 160, endPoint y: 170, distance: 59.7
click at [160, 170] on div "mano emailas: laura.taparaviciute@gmail.com 15:39" at bounding box center [188, 176] width 123 height 19
click at [250, 176] on div at bounding box center [253, 176] width 6 height 19
drag, startPoint x: 221, startPoint y: 174, endPoint x: 159, endPoint y: 181, distance: 62.0
click at [159, 181] on div "mano emailas: laura.taparaviciute@gmail.com 15:39" at bounding box center [247, 176] width 241 height 32
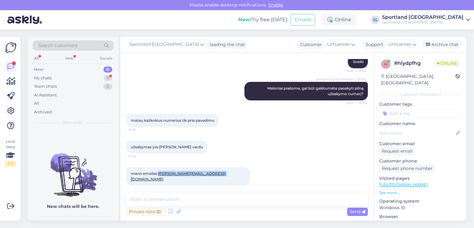
copy link "[PERSON_NAME][EMAIL_ADDRESS][DOMAIN_NAME]"
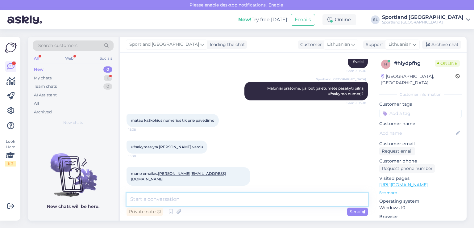
click at [217, 193] on textarea at bounding box center [247, 199] width 241 height 13
paste textarea "3000440077"
type textarea "o šiuos kaičius matote 3000440077?"
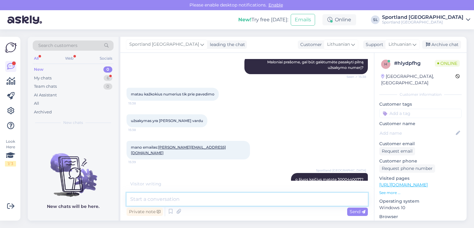
scroll to position [133, 0]
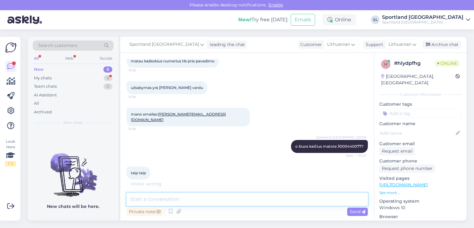
click at [192, 203] on textarea at bounding box center [247, 199] width 241 height 13
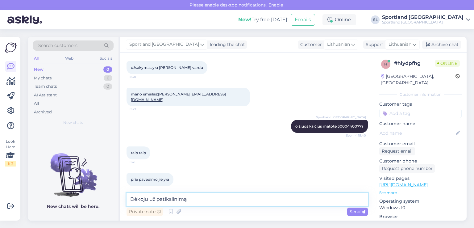
type textarea "Dėkoju už patikslinimą"
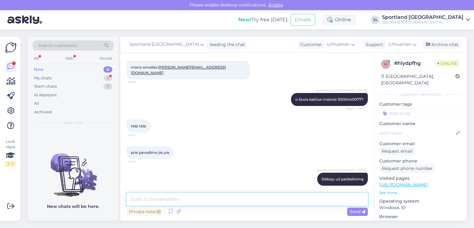
click at [238, 197] on textarea at bounding box center [247, 199] width 241 height 13
paste textarea "3000440077"
type textarea "tai Jūsų užsakymo numeris 3000440077"
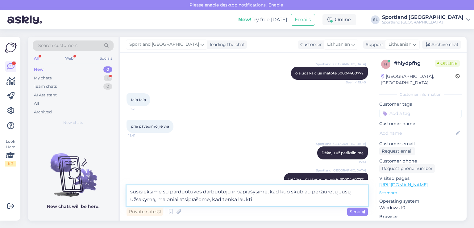
type textarea "susisieksime su parduotuvės darbuotoju ir paprašysime, kad kuo skubiau peržiūrė…"
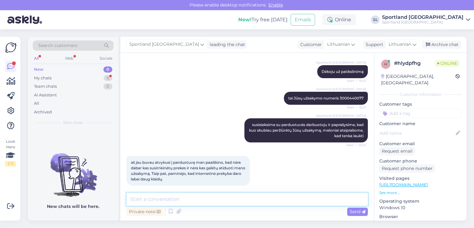
scroll to position [287, 0]
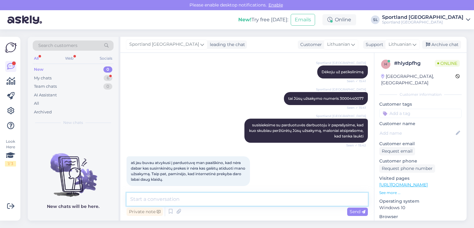
click at [234, 200] on textarea at bounding box center [247, 199] width 241 height 13
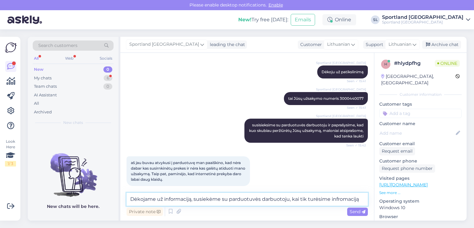
click at [341, 200] on textarea "Dėkojame už informaciją, susiekėme su parduotuvės darbuotoju, kai tik turėsime …" at bounding box center [247, 199] width 241 height 13
click at [363, 200] on textarea "Dėkojame už informaciją, susiekėme su parduotuvės darbuotoju, kai tik turėsime …" at bounding box center [247, 199] width 241 height 13
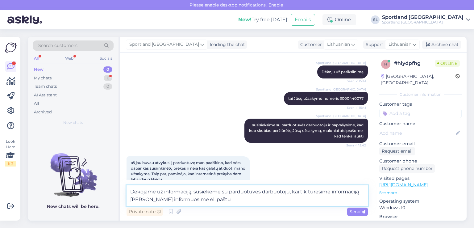
type textarea "Dėkojame už informaciją, susiekėme su parduotuvės darbuotoju, kai tik turėsime …"
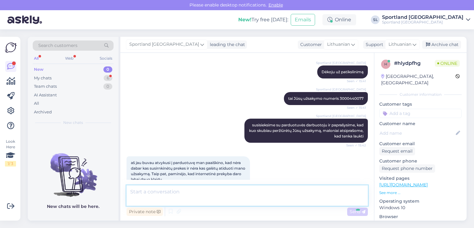
scroll to position [325, 0]
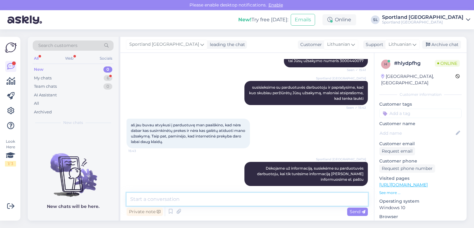
paste textarea "[PERSON_NAME][EMAIL_ADDRESS][DOMAIN_NAME]"
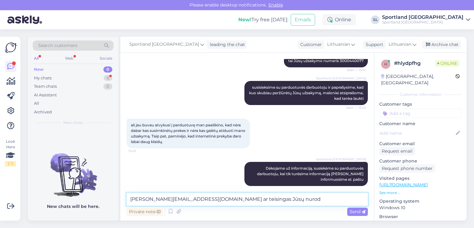
scroll to position [332, 0]
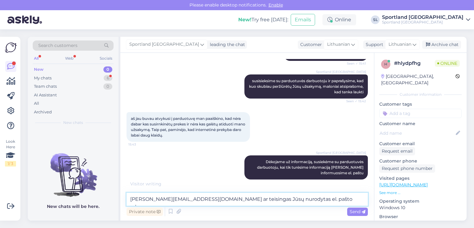
type textarea "laura.tapraviciute@gmail.com ar teisingas Jūsų nurodytas el. pašto adresas?"
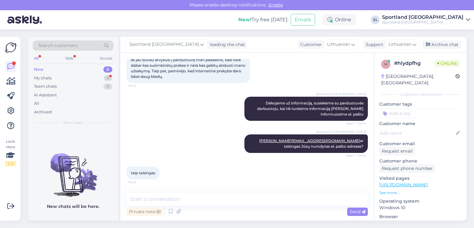
scroll to position [410, 0]
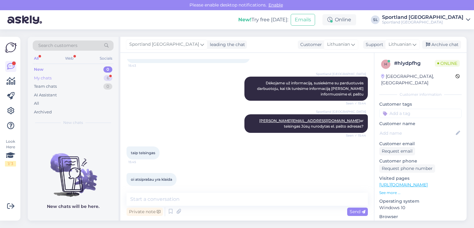
click at [59, 74] on div "My chats 6" at bounding box center [73, 78] width 81 height 9
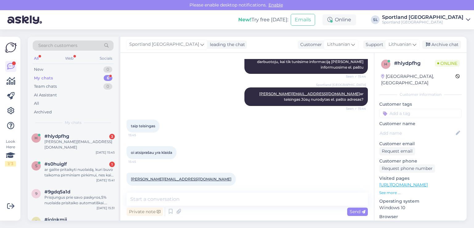
scroll to position [437, 0]
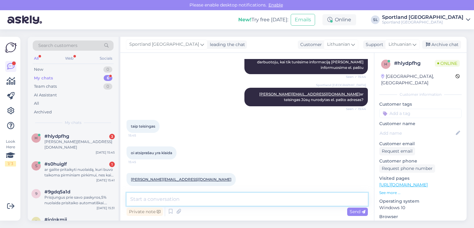
click at [205, 199] on textarea at bounding box center [247, 199] width 241 height 13
type textarea "dėkojame"
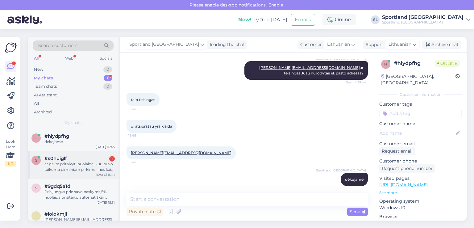
click at [59, 156] on span "#s0huiglf" at bounding box center [55, 159] width 23 height 6
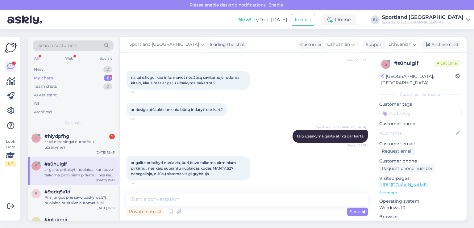
scroll to position [265, 0]
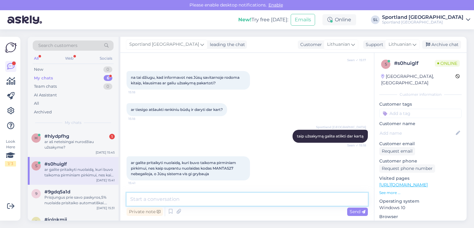
click at [228, 199] on textarea at bounding box center [247, 199] width 241 height 13
type textarea "apgailestaujame, tačiau šis nuolaidos kodas nebegalioja"
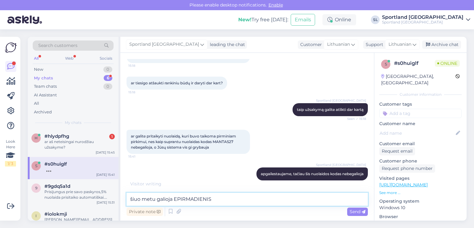
type textarea "šiuo metu galioja EPIRMADIENIS"
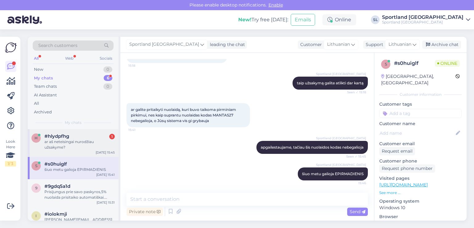
click at [69, 142] on div "ar aš neteisingai nurodžiau užsakyme?" at bounding box center [79, 144] width 70 height 11
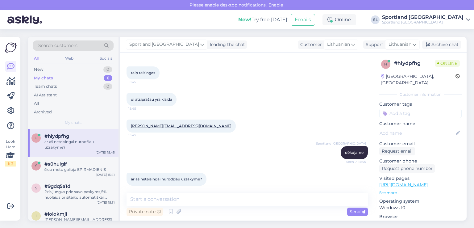
scroll to position [490, 0]
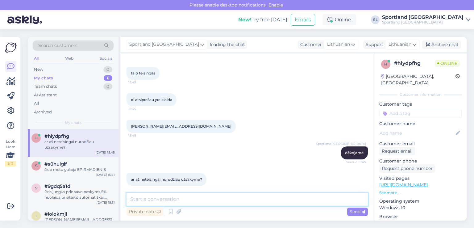
click at [247, 194] on textarea at bounding box center [247, 199] width 241 height 13
type textarea "taip, pakoreguosime :)"
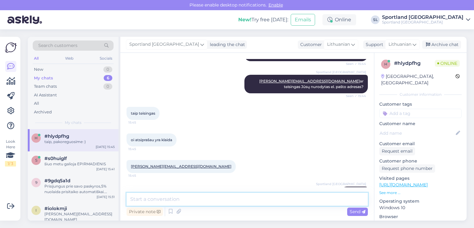
scroll to position [486, 0]
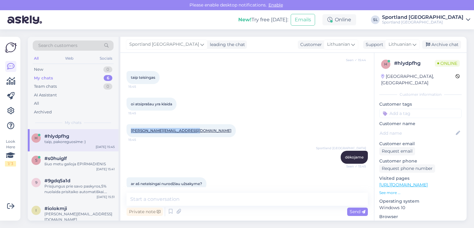
drag, startPoint x: 190, startPoint y: 124, endPoint x: 131, endPoint y: 123, distance: 59.6
click at [131, 124] on div "laura.taparaviciute@gmail.com 15:45" at bounding box center [181, 130] width 109 height 13
copy link "[PERSON_NAME][EMAIL_ADDRESS][DOMAIN_NAME]"
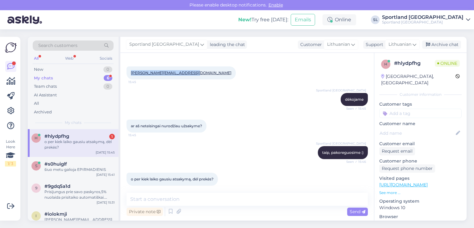
scroll to position [543, 0]
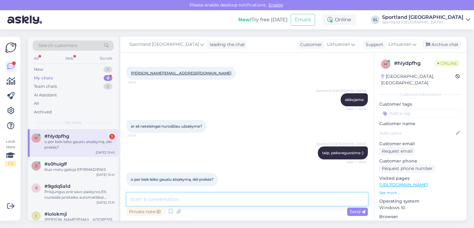
click at [260, 199] on textarea at bounding box center [247, 199] width 241 height 13
type textarea "tikimės, kad greitu metu atsakymą turėsime"
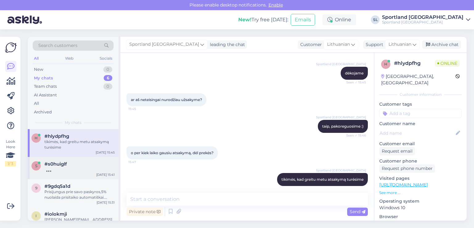
click at [42, 178] on div "s #s0huiglf Sep 8 15:41" at bounding box center [73, 168] width 91 height 22
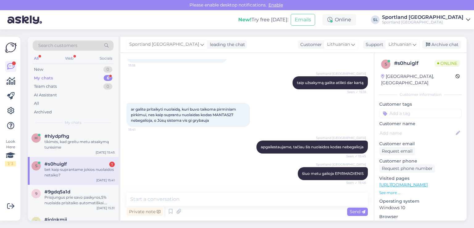
scroll to position [345, 0]
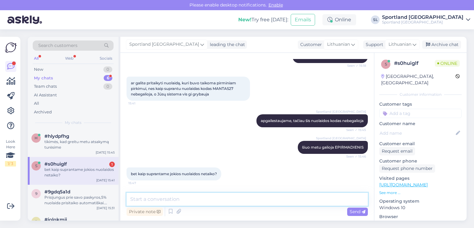
click at [230, 198] on textarea at bounding box center [247, 199] width 241 height 13
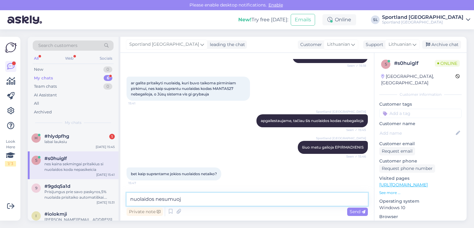
scroll to position [372, 0]
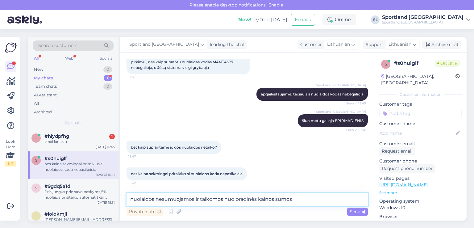
type textarea "nuolaidos nesumuojamos ir taikomos nuo pradinės kainos sumos"
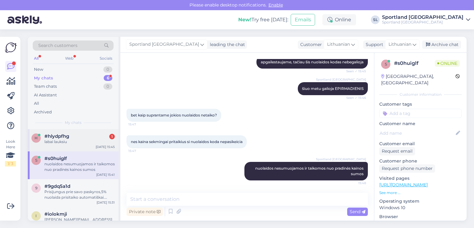
click at [75, 144] on div "labai lauksiu" at bounding box center [79, 142] width 70 height 6
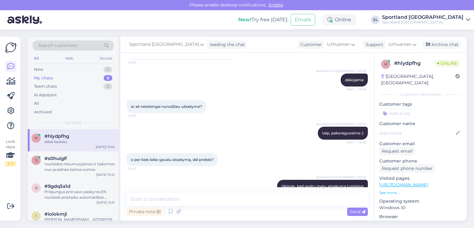
scroll to position [596, 0]
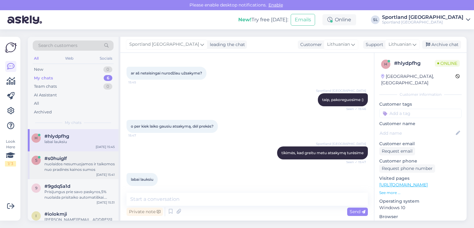
click at [77, 167] on div "nuolaidos nesumuojamos ir taikomos nuo pradinės kainos sumos" at bounding box center [79, 166] width 70 height 11
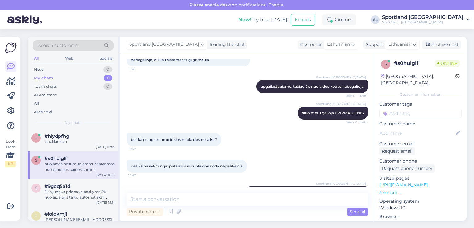
scroll to position [403, 0]
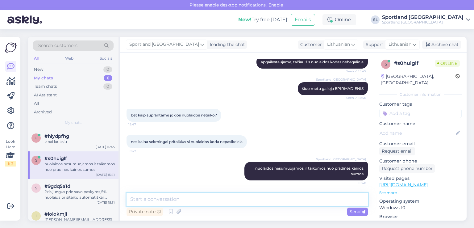
click at [185, 199] on textarea at bounding box center [247, 199] width 241 height 13
type textarea "jeigu jau prekė yra su 20% nulaida tai,"
drag, startPoint x: 227, startPoint y: 199, endPoint x: 108, endPoint y: 198, distance: 118.2
click at [108, 199] on div "Search customers All Web Socials New 0 My chats 6 Team chats 0 AI Assistant All…" at bounding box center [247, 129] width 439 height 184
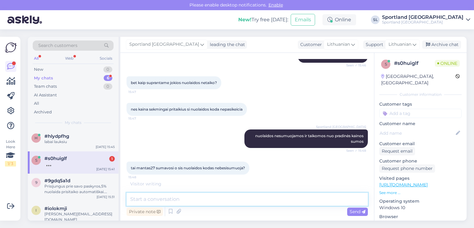
scroll to position [442, 0]
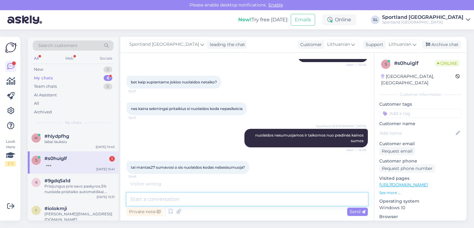
click at [207, 204] on textarea at bounding box center [247, 199] width 241 height 13
type textarea "e"
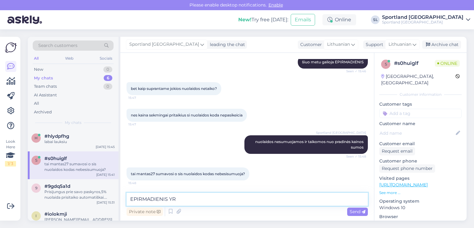
scroll to position [436, 0]
type textarea "E"
type textarea "e"
type textarea "E"
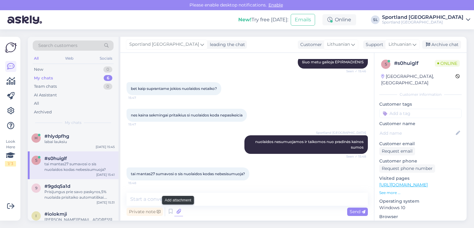
click at [179, 211] on icon at bounding box center [178, 211] width 9 height 9
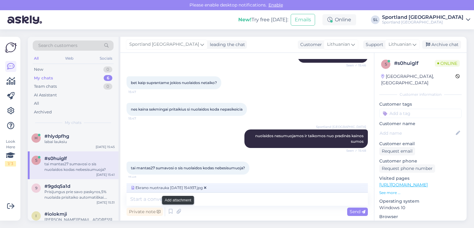
scroll to position [442, 0]
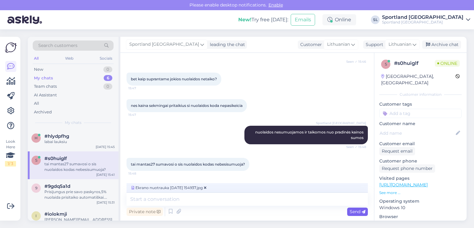
click at [356, 211] on span "Send" at bounding box center [358, 212] width 16 height 6
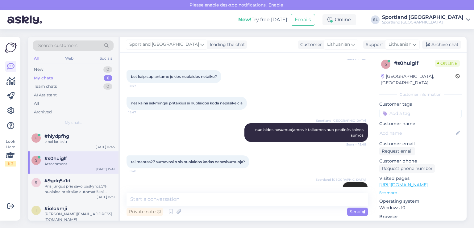
scroll to position [474, 0]
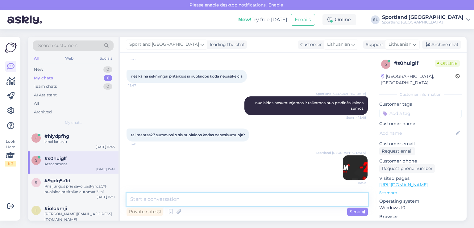
click at [189, 199] on textarea at bounding box center [247, 199] width 241 height 13
type textarea "Mantas27 taip pat nesisumavo."
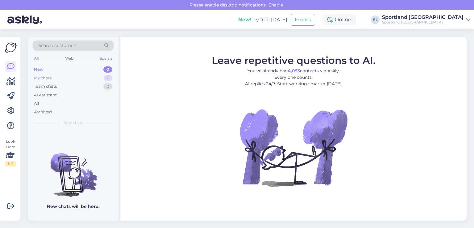
click at [67, 78] on div "My chats 6" at bounding box center [73, 78] width 81 height 9
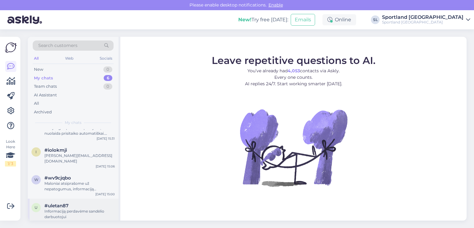
scroll to position [27, 0]
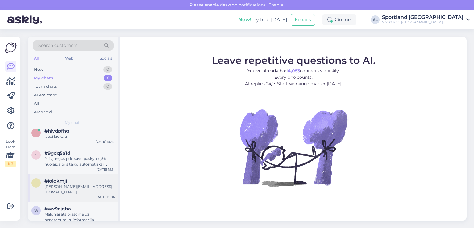
click at [69, 188] on div "Ilona.chvasko@gmail.com" at bounding box center [79, 189] width 70 height 11
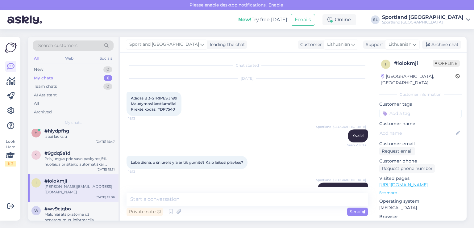
scroll to position [949, 0]
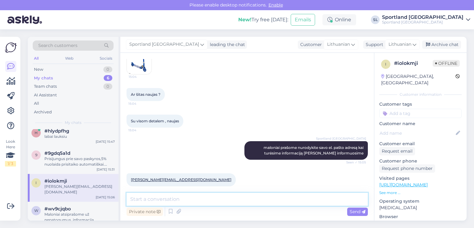
click at [202, 204] on textarea at bounding box center [247, 199] width 241 height 13
type textarea "Parašėme Jums el. laišką."
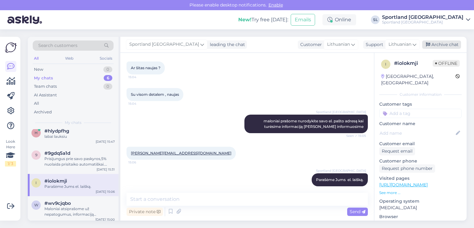
click at [439, 44] on div "Archive chat" at bounding box center [441, 44] width 39 height 8
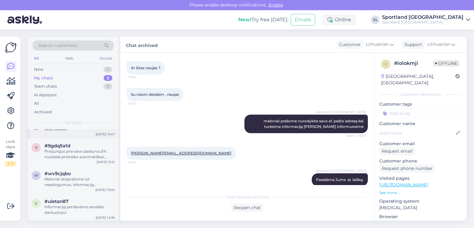
scroll to position [36, 0]
click at [72, 203] on div "Informaciją perdavėme sandėlio darbuotojui" at bounding box center [79, 208] width 70 height 11
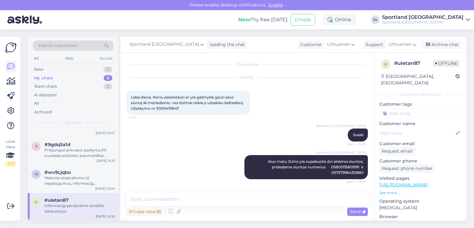
scroll to position [0, 0]
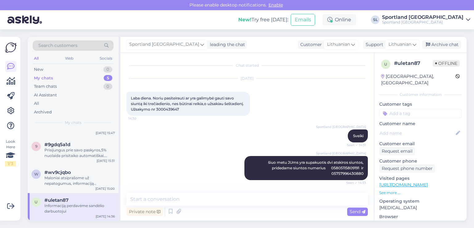
click at [186, 109] on span "Laba diena. Noriu pasiteirauti ar yra galimybė gauti savo siuntą iki trečiadien…" at bounding box center [188, 104] width 114 height 16
copy div "3000439647 14:30"
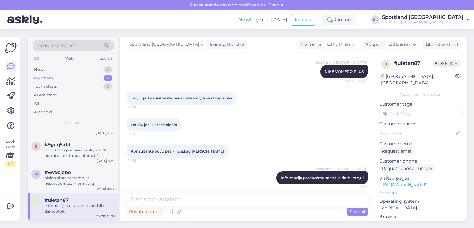
scroll to position [191, 0]
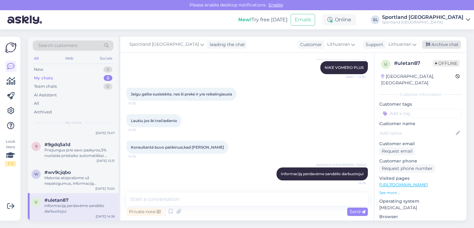
click at [445, 41] on div "Archive chat" at bounding box center [441, 44] width 39 height 8
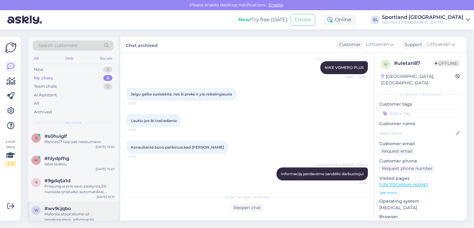
scroll to position [9, 0]
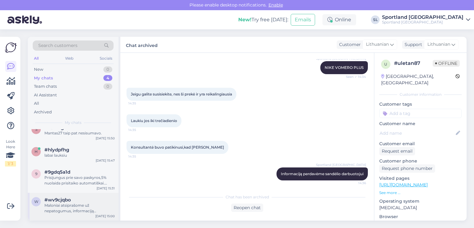
click at [69, 207] on div "Maloniai atsiprašome už nepatogumus, informaciją perdavėme atsakingam asmeniui." at bounding box center [79, 207] width 70 height 11
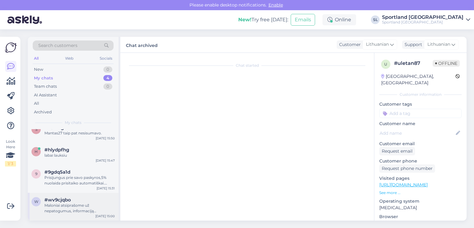
scroll to position [1274, 0]
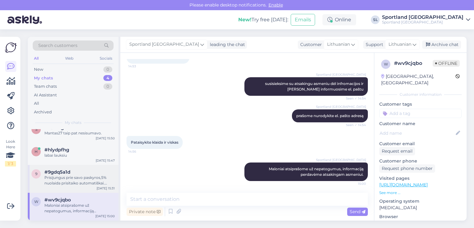
click at [78, 175] on div "Prisijungus prie savo paskyros,5% nuolaida prisitaiko automatiškai. Negalioja p…" at bounding box center [79, 180] width 70 height 11
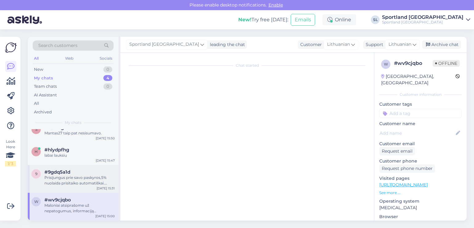
scroll to position [0, 0]
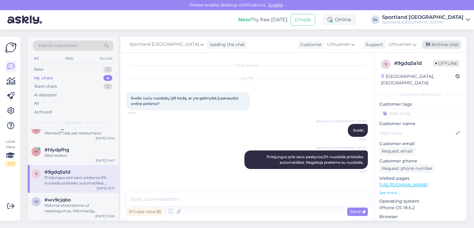
click at [444, 44] on div "Archive chat" at bounding box center [441, 44] width 39 height 8
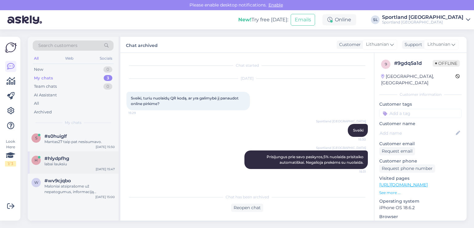
click at [62, 163] on div "labai lauksiu" at bounding box center [79, 164] width 70 height 6
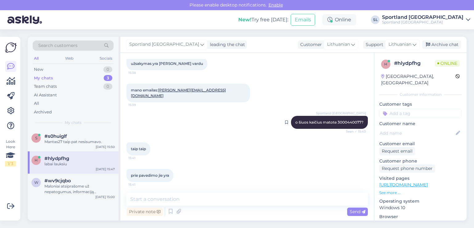
scroll to position [154, 0]
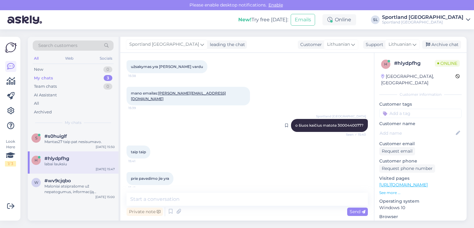
click at [345, 119] on div "Sportland Lithuania o šiuos kaičius matote 3000440077? Seen ✓ 15:40" at bounding box center [329, 125] width 77 height 13
copy span "3000440077"
click at [70, 196] on div "w #wv9cjqbo Maloniai atsiprašome už nepatogumus, informaciją perdavėme atsaking…" at bounding box center [73, 187] width 91 height 28
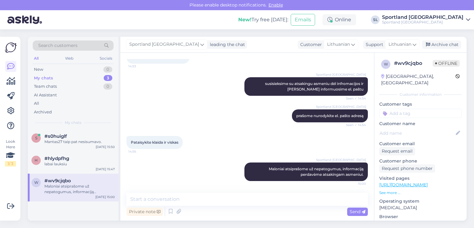
scroll to position [1274, 0]
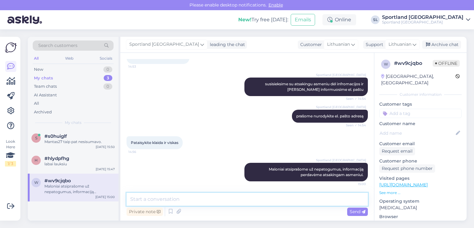
click at [209, 202] on textarea at bounding box center [247, 199] width 241 height 13
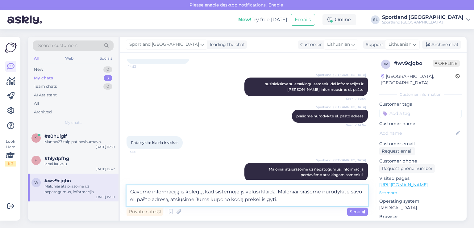
type textarea "Gavome informaciją iš kolegų, kad sistemoje įsivėlusi klaida. Maloniai prašome …"
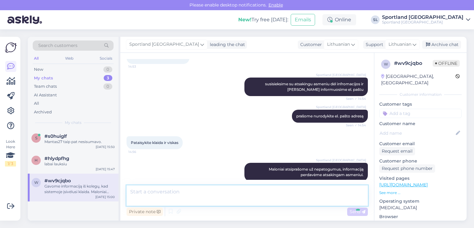
scroll to position [1311, 0]
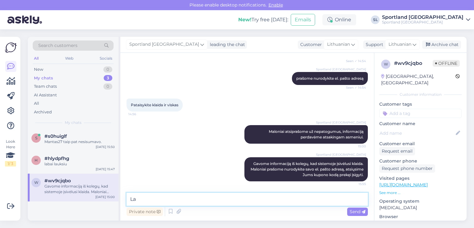
type textarea "L"
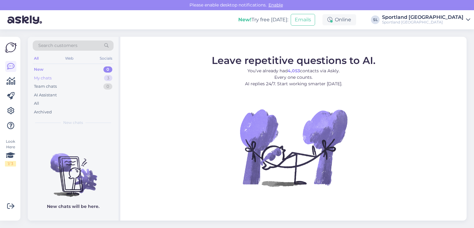
click at [75, 80] on div "My chats 3" at bounding box center [73, 78] width 81 height 9
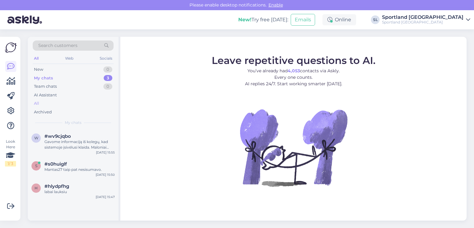
click at [52, 104] on div "All" at bounding box center [73, 103] width 81 height 9
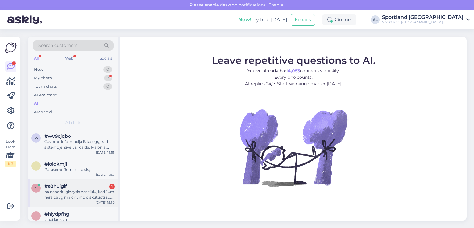
click at [65, 194] on div "na nenoriu gincytis nes tikiu, kad Jum nera daug malonumo diskutuoti su nepaten…" at bounding box center [79, 194] width 70 height 11
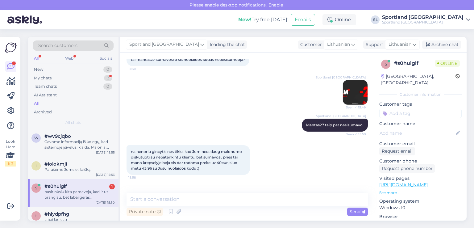
scroll to position [576, 0]
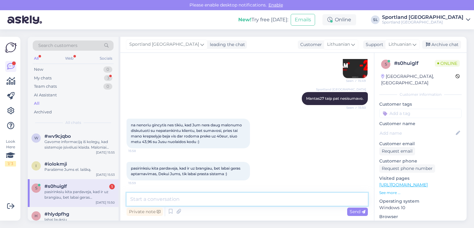
click at [238, 202] on textarea at bounding box center [247, 199] width 241 height 13
type textarea "m"
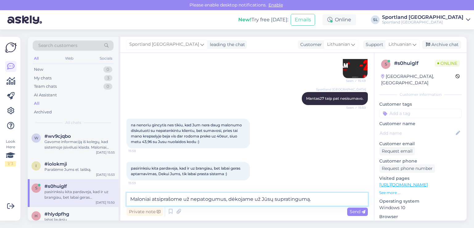
type textarea "Maloniai atsiprašome už nepatogumus, dėkojame už Jūsų supratingumą."
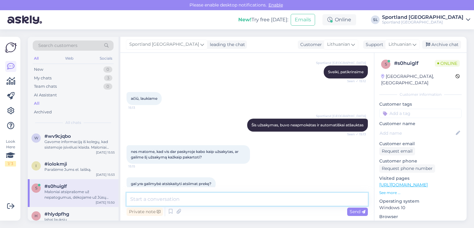
scroll to position [0, 0]
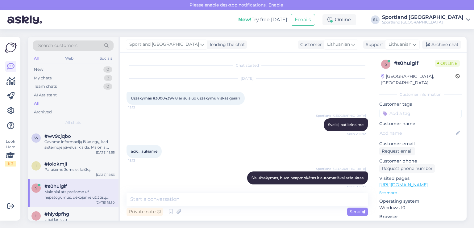
click at [160, 97] on span "Užsakymas #3000439418 ar su šiuo užsakymu viskas gerai?" at bounding box center [186, 98] width 110 height 5
copy span "3000439418"
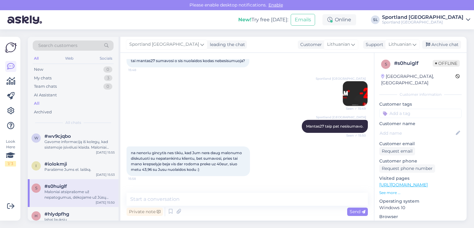
scroll to position [608, 0]
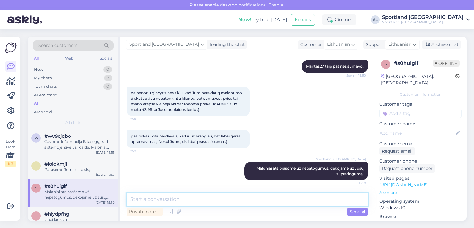
click at [258, 203] on textarea at bounding box center [247, 199] width 241 height 13
paste textarea "[URL][DOMAIN_NAME][US_STATE]"
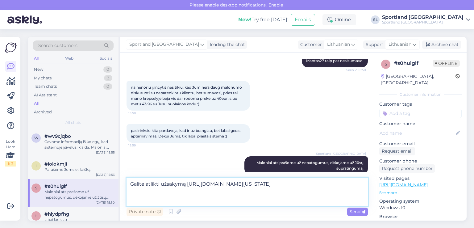
click at [205, 187] on textarea "Galite atlikti užsakymą https://outlet.sportland.lt/product/birkenstock_womens_…" at bounding box center [247, 191] width 241 height 28
click at [202, 183] on textarea "Galite atlikti užsakymą https://outlet.sportland.lt/product/birkenstock_womens_…" at bounding box center [247, 191] width 241 height 28
click at [199, 177] on textarea "Galite atlikti užsakymą https://outlet.sportland.lt/product/birkenstock_womens_…" at bounding box center [247, 191] width 241 height 28
click at [198, 184] on textarea "Galite atlikti užsakymą https://outlet.sportland.lt/product/birkenstock_womens_…" at bounding box center [247, 191] width 241 height 28
type textarea "Galite atlikti užsakymą Oytlet Sportland parduotuvėje https://outlet.sportland.…"
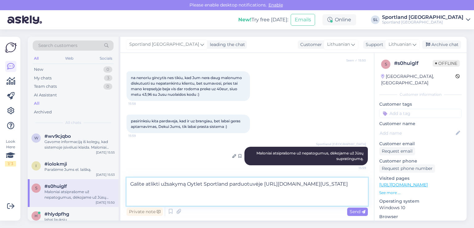
scroll to position [623, 0]
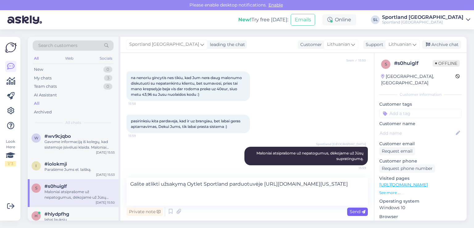
click at [354, 209] on span "Send" at bounding box center [358, 212] width 16 height 6
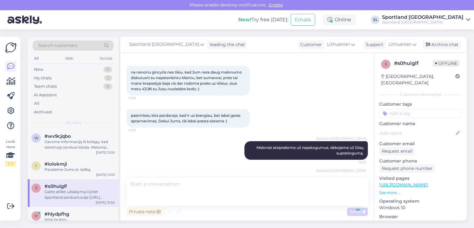
scroll to position [646, 0]
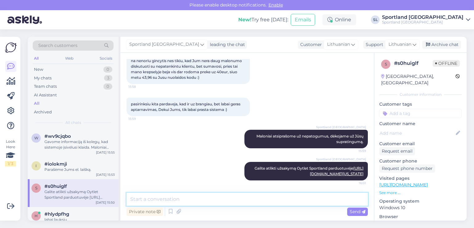
click at [267, 200] on textarea at bounding box center [247, 199] width 241 height 13
type textarea "P"
type textarea "panaudojant šiandeina veikinato nuolaidos kodą EKSTRA20"
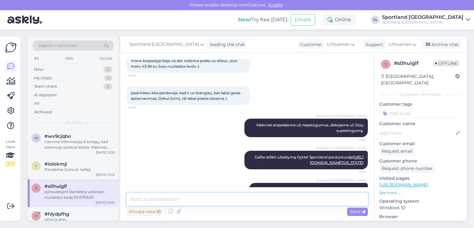
scroll to position [673, 0]
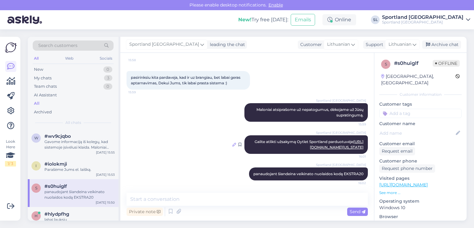
click at [232, 143] on icon at bounding box center [234, 145] width 4 height 4
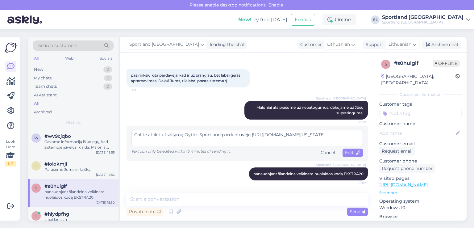
click at [191, 136] on textarea "Galite atlikti užsakymą Oytlet Sportland parduotuvėje https://outlet.sportland.…" at bounding box center [246, 138] width 231 height 16
type textarea "Galite atlikti užsakymą Outlet Sportland parduotuvėje https://outlet.sportland.…"
click at [349, 153] on span "Edit" at bounding box center [352, 153] width 15 height 6
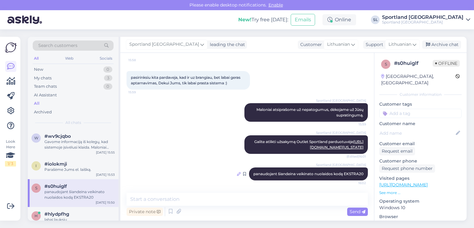
click at [237, 176] on icon at bounding box center [239, 174] width 4 height 4
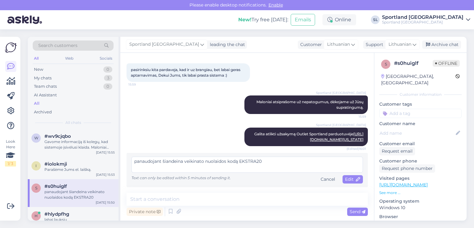
click at [177, 171] on textarea "panaudojant šiandeina veikinato nuolaidos kodą EKSTRA20" at bounding box center [246, 164] width 231 height 16
click at [204, 173] on textarea "panaudojant šiandiena veikinato nuolaidos kodą EKSTRA20" at bounding box center [246, 164] width 231 height 16
type textarea "panaudojant šiandiena galiojanttį nuolaidos kodą EKSTRA20"
click at [360, 211] on span "Send" at bounding box center [358, 212] width 16 height 6
click at [346, 176] on span "Edit" at bounding box center [352, 179] width 15 height 6
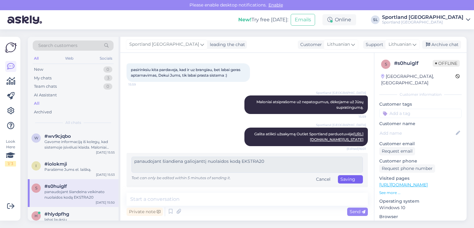
scroll to position [673, 0]
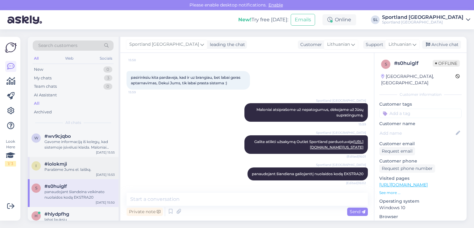
click at [79, 169] on div "Parašėme Jums el. laišką." at bounding box center [79, 170] width 70 height 6
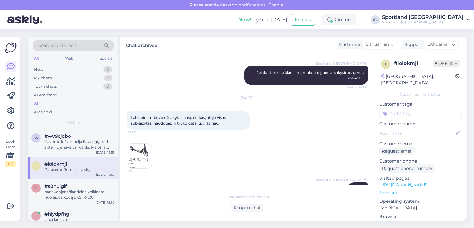
scroll to position [978, 0]
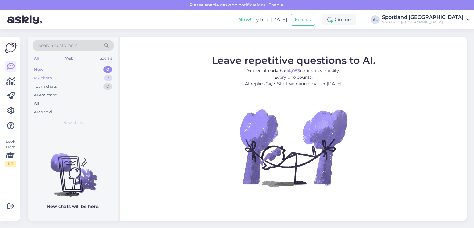
click at [64, 77] on div "My chats 3" at bounding box center [73, 78] width 81 height 9
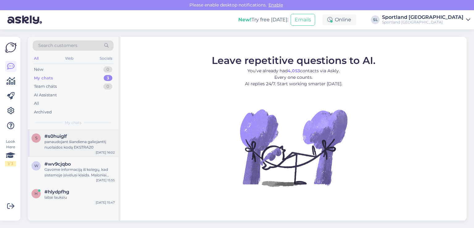
click at [65, 140] on div "panaudojant šiandiena galiojanttį nuolaidos kodą EKSTRA20" at bounding box center [79, 144] width 70 height 11
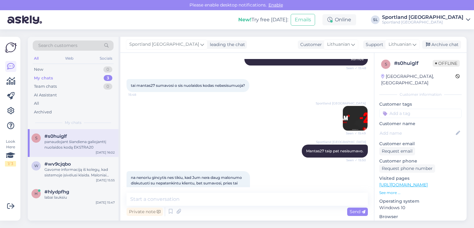
scroll to position [673, 0]
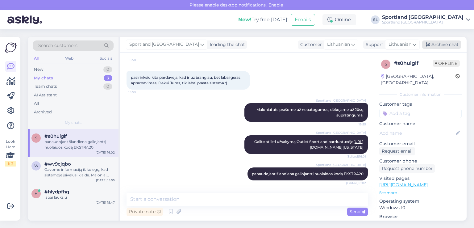
click at [450, 44] on div "Archive chat" at bounding box center [441, 44] width 39 height 8
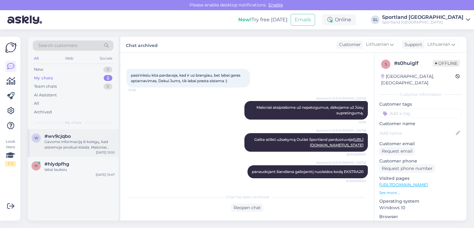
click at [72, 148] on div "Gavome informaciją iš kolegų, kad sistemoje įsivėlusi klaida. Maloniai prašome …" at bounding box center [79, 144] width 70 height 11
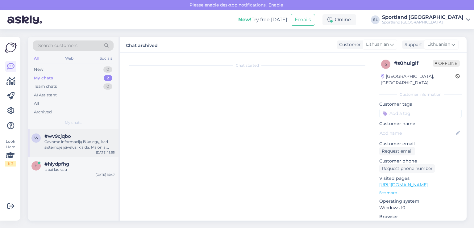
scroll to position [1311, 0]
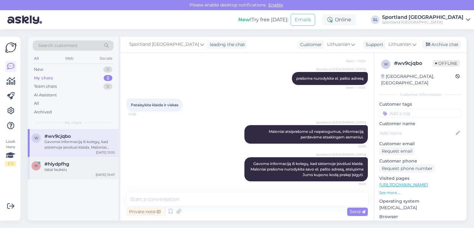
click at [80, 163] on div "#hlydpfhg" at bounding box center [79, 164] width 70 height 6
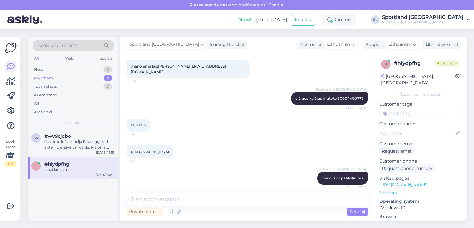
scroll to position [185, 0]
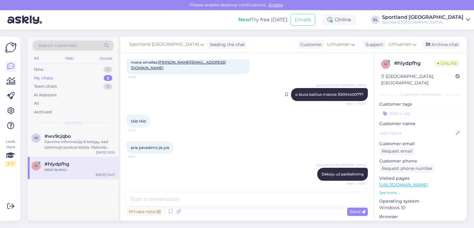
click at [341, 88] on div "Sportland [GEOGRAPHIC_DATA] o šiuos kaičius matote 3000440077? Seen ✓ 15:40" at bounding box center [329, 94] width 77 height 13
click at [344, 92] on span "o šiuos kaičius matote 3000440077?" at bounding box center [329, 94] width 68 height 5
copy span "3000440077"
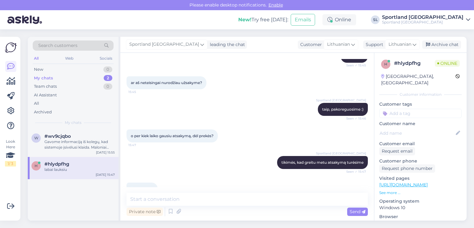
scroll to position [596, 0]
